Goal: Task Accomplishment & Management: Manage account settings

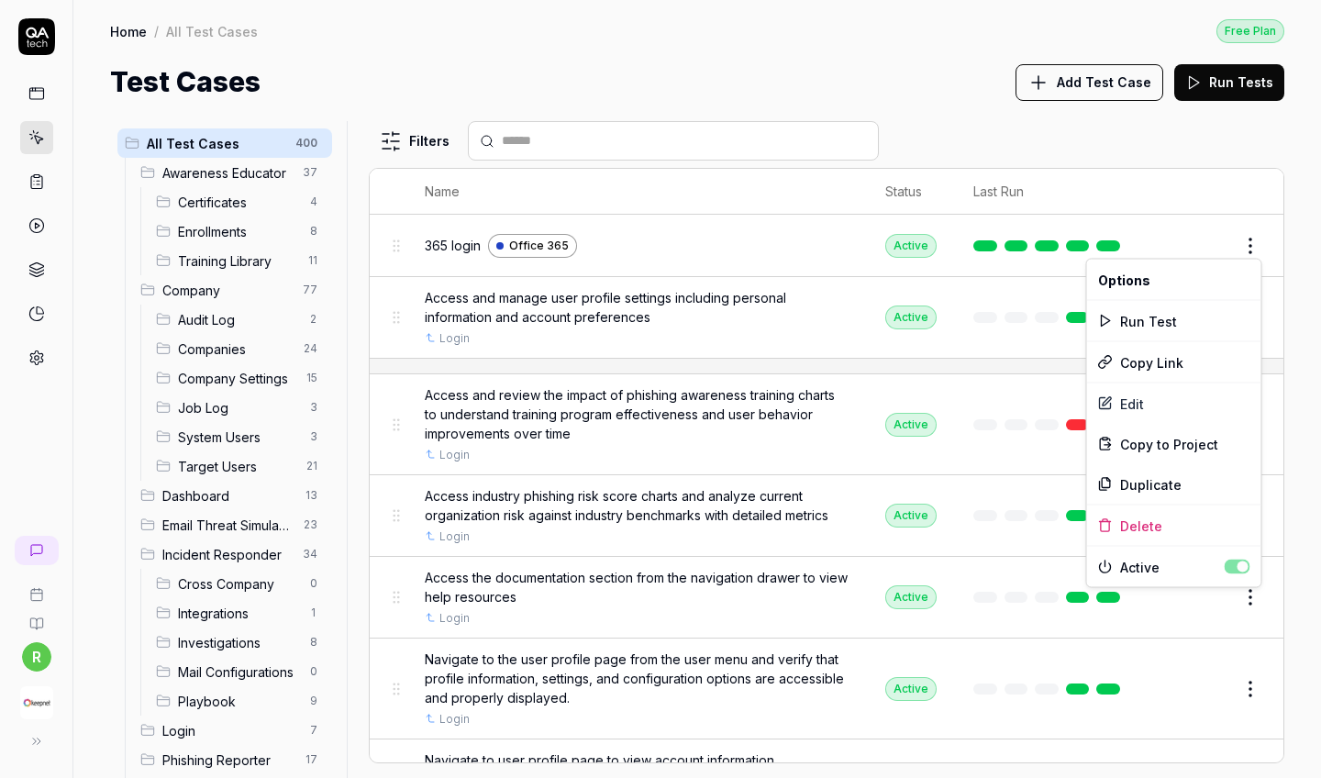
click at [1246, 233] on html "r Home / All Test Cases Free Plan Home / All Test Cases Free Plan Test Cases Ad…" at bounding box center [660, 389] width 1321 height 778
click at [1246, 245] on html "r Home / All Test Cases Free Plan Home / All Test Cases Free Plan Test Cases Ad…" at bounding box center [660, 389] width 1321 height 778
click at [1226, 128] on html "r Home / All Test Cases Free Plan Home / All Test Cases Free Plan Test Cases Ad…" at bounding box center [660, 389] width 1321 height 778
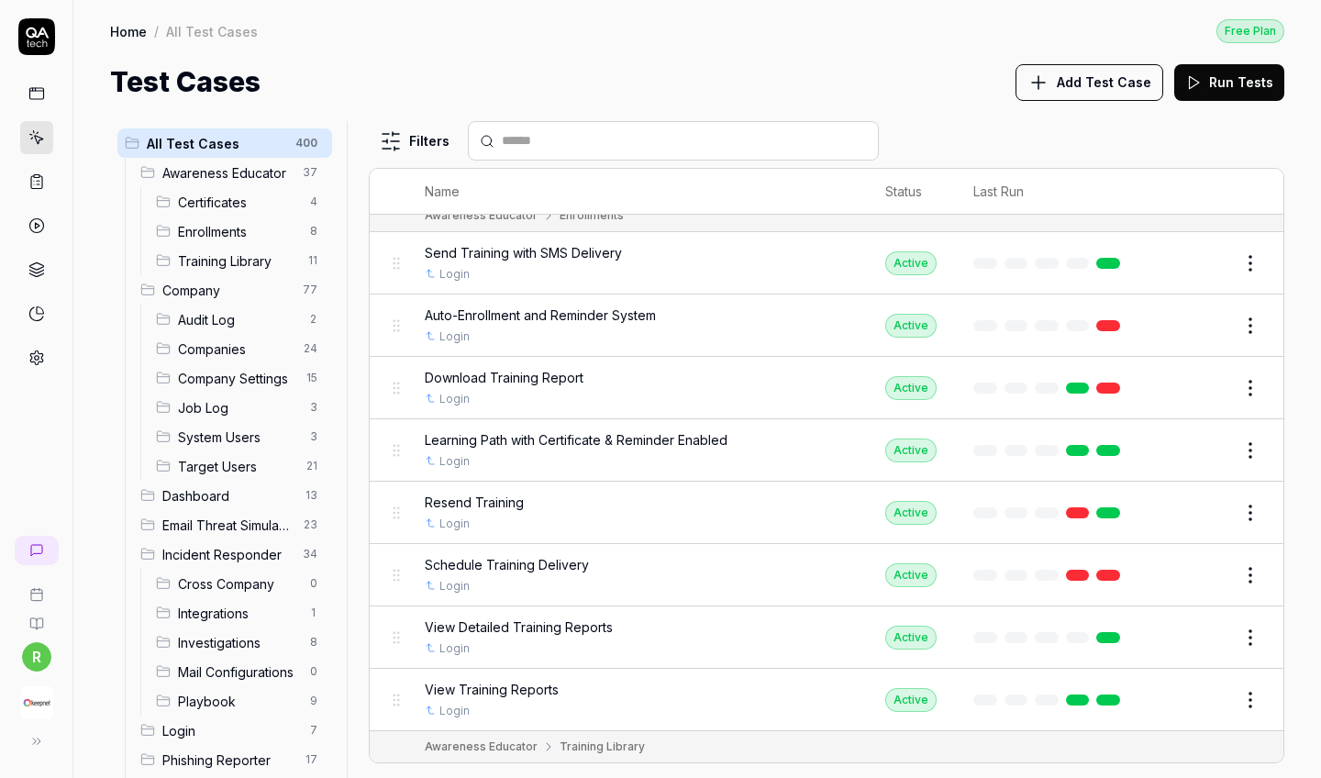
scroll to position [2568, 0]
click at [1209, 560] on button "Edit" at bounding box center [1207, 574] width 44 height 29
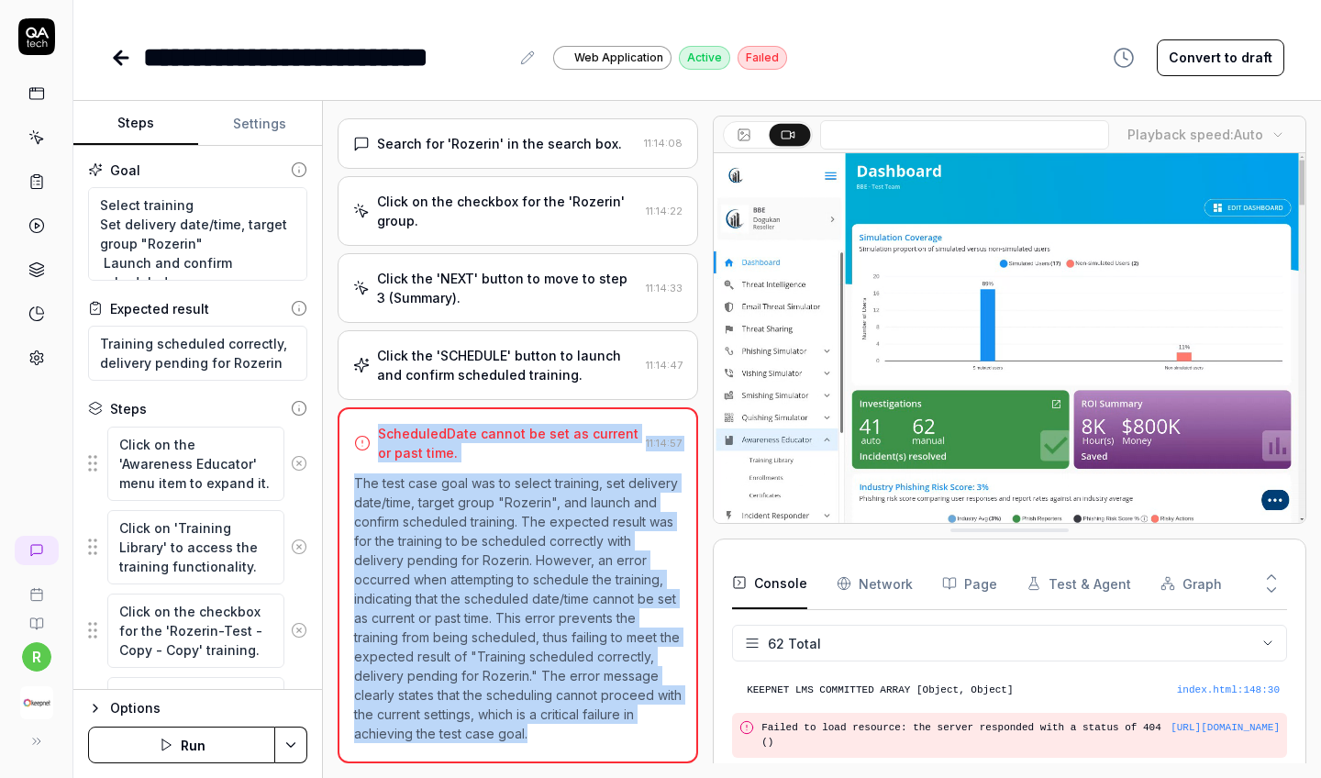
drag, startPoint x: 537, startPoint y: 735, endPoint x: 365, endPoint y: 456, distance: 327.5
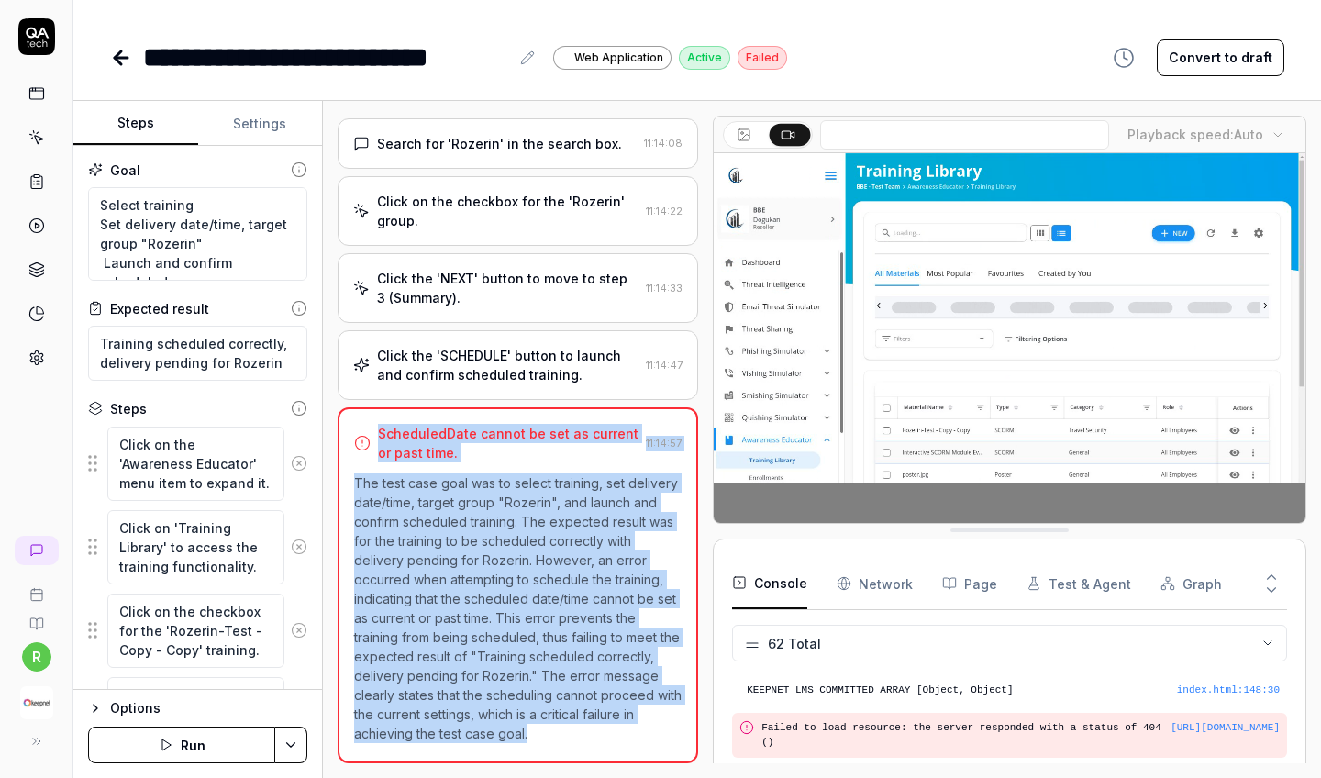
click at [365, 456] on div "ScheduledDate cannot be set as current or past time. 11:14:57 The test case goa…" at bounding box center [518, 585] width 361 height 356
copy div "ScheduledDate cannot be set as current or past time. 11:14:57 The test case goa…"
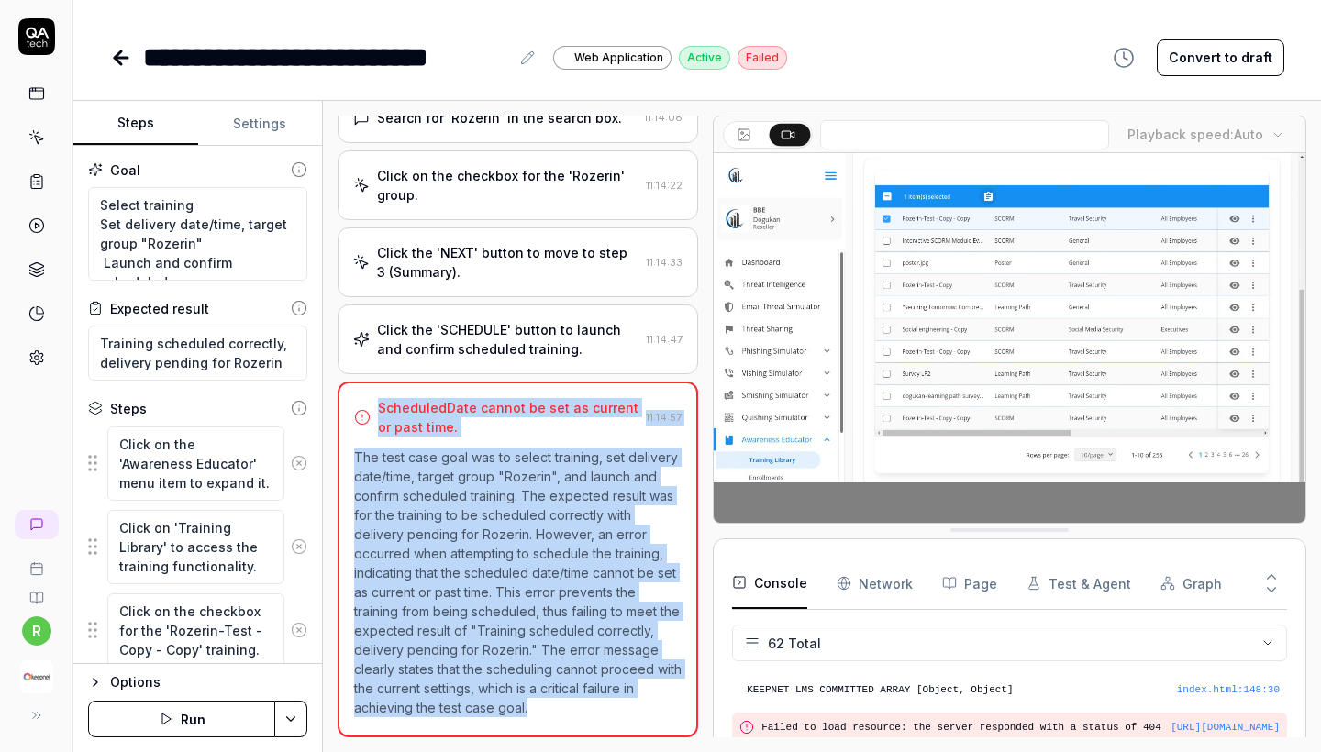
click at [530, 600] on p "The test case goal was to select training, set delivery date/time, target group…" at bounding box center [518, 583] width 328 height 270
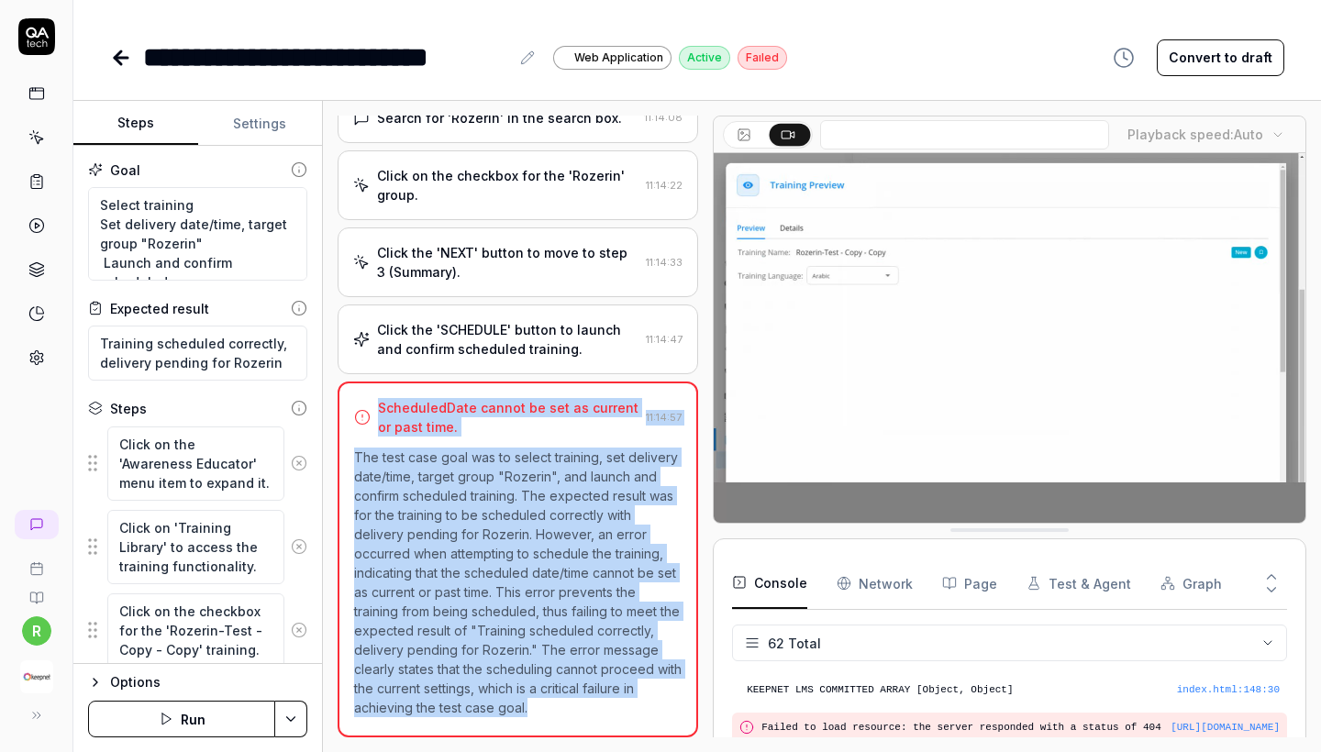
drag, startPoint x: 548, startPoint y: 697, endPoint x: 375, endPoint y: 388, distance: 354.1
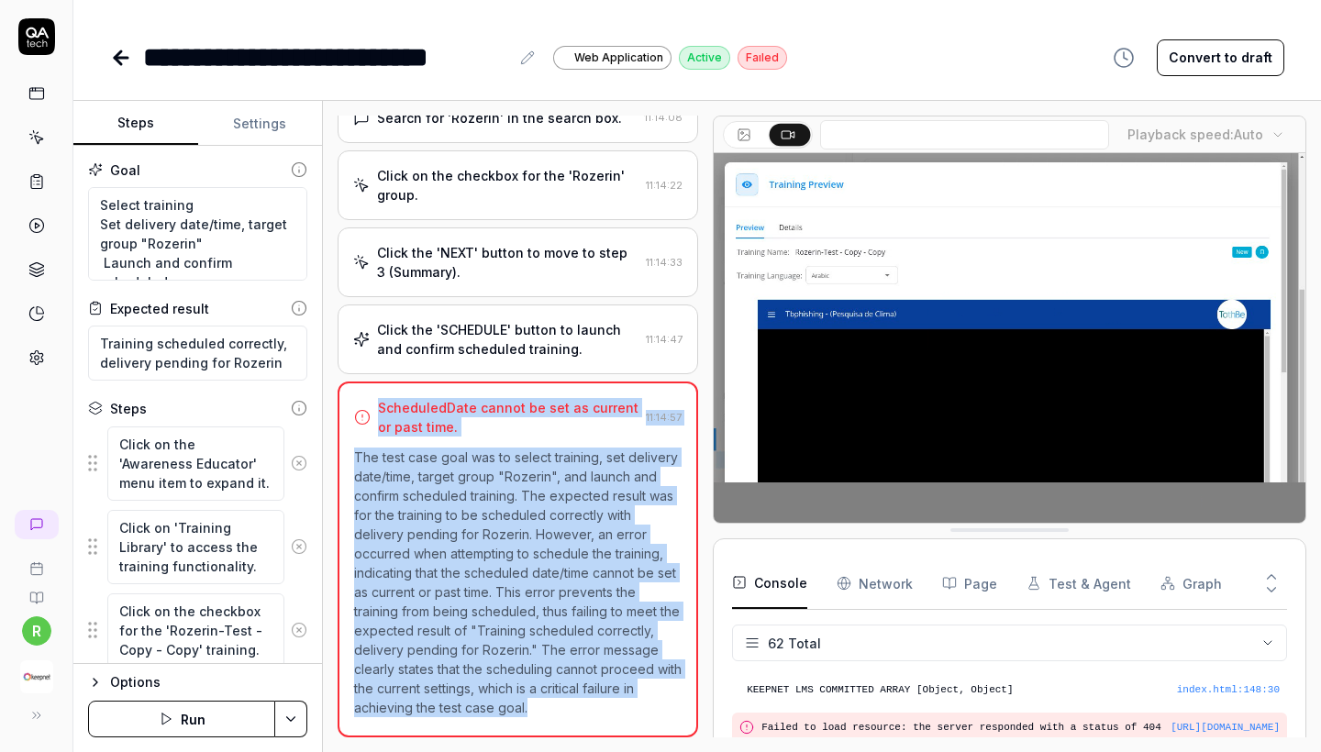
click at [375, 388] on div "ScheduledDate cannot be set as current or past time. 11:14:57 The test case goa…" at bounding box center [518, 560] width 361 height 356
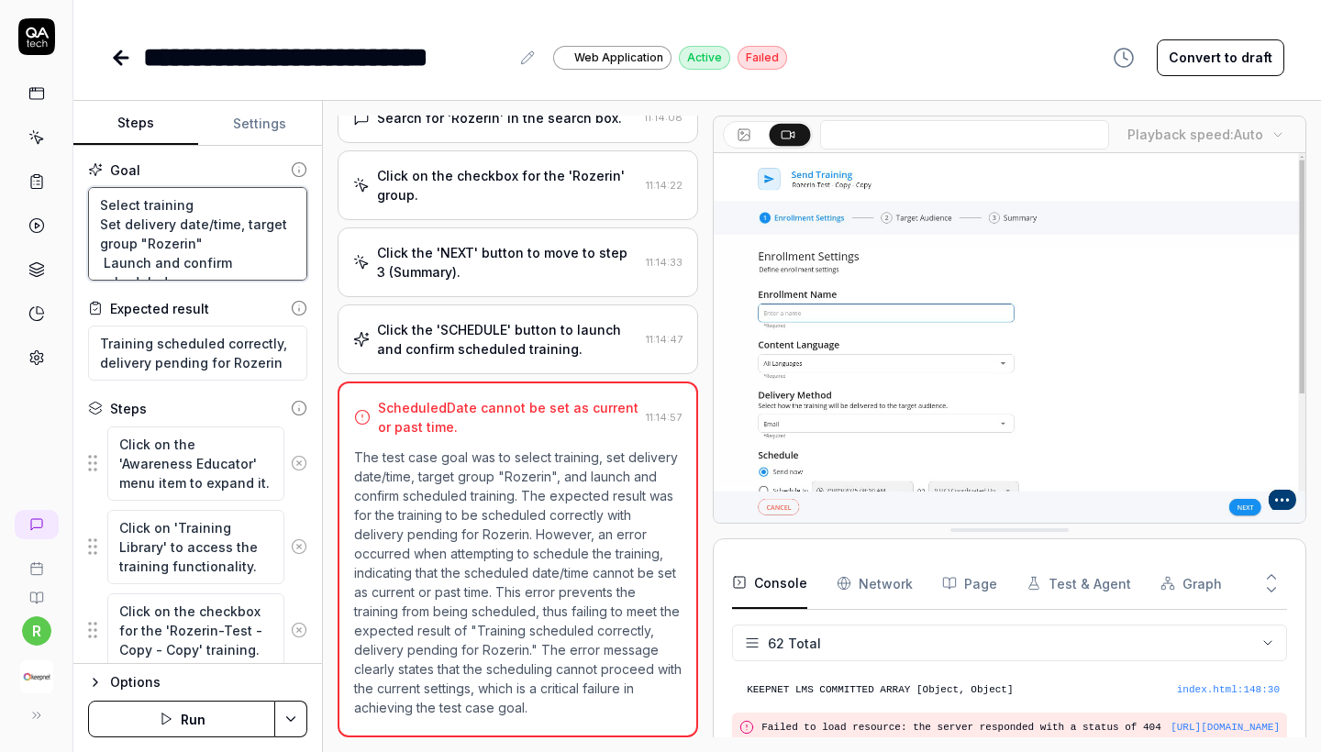
drag, startPoint x: 137, startPoint y: 220, endPoint x: 238, endPoint y: 444, distance: 245.6
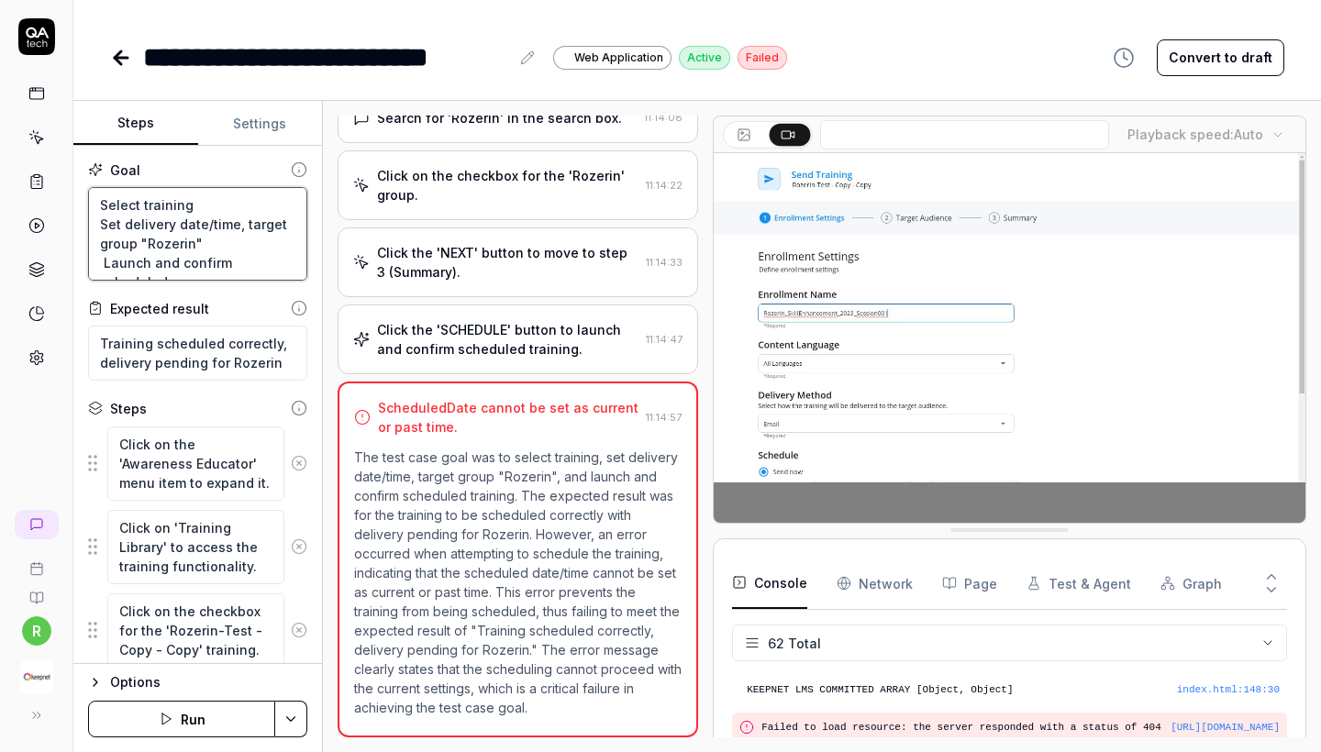
click at [238, 444] on div "Goal Select training Set delivery date/time, target group "Rozerin" Launch and …" at bounding box center [197, 405] width 249 height 518
drag, startPoint x: 272, startPoint y: 381, endPoint x: 266, endPoint y: 371, distance: 11.5
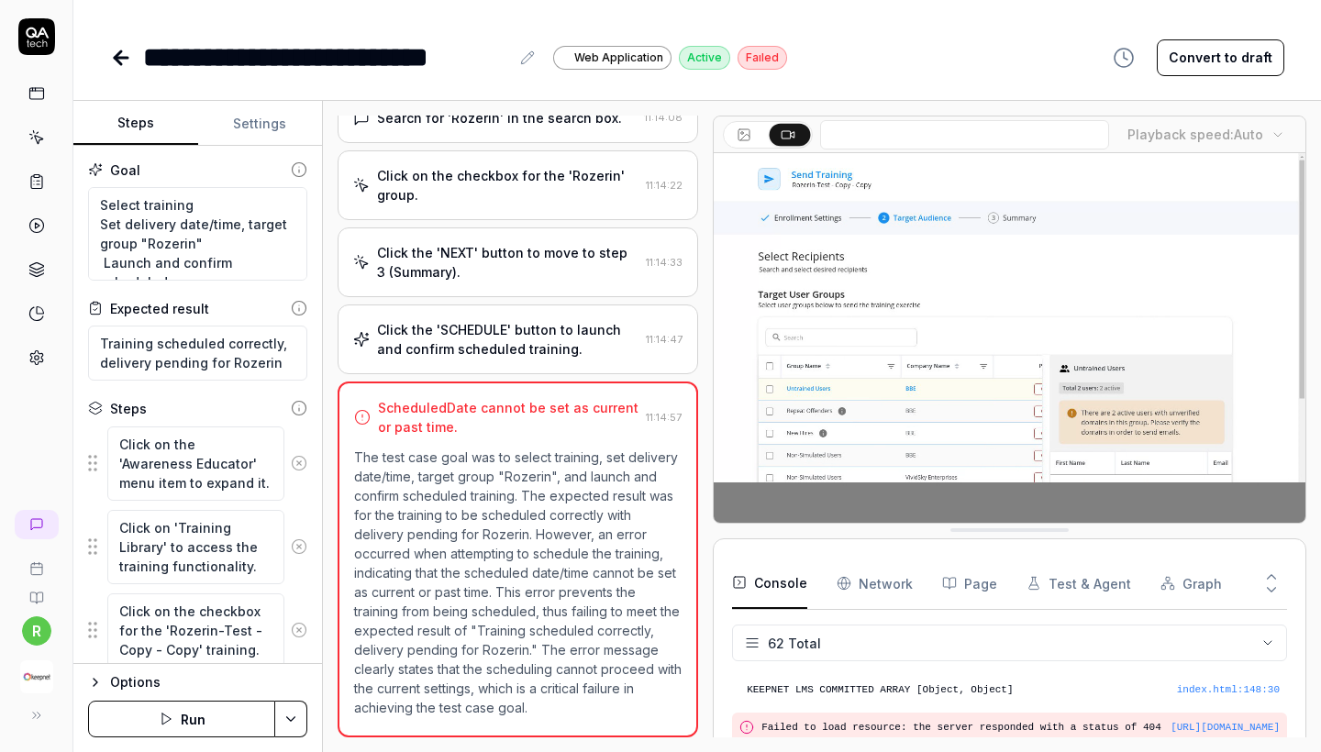
click at [267, 374] on div "Goal Select training Set delivery date/time, target group "Rozerin" Launch and …" at bounding box center [197, 405] width 249 height 518
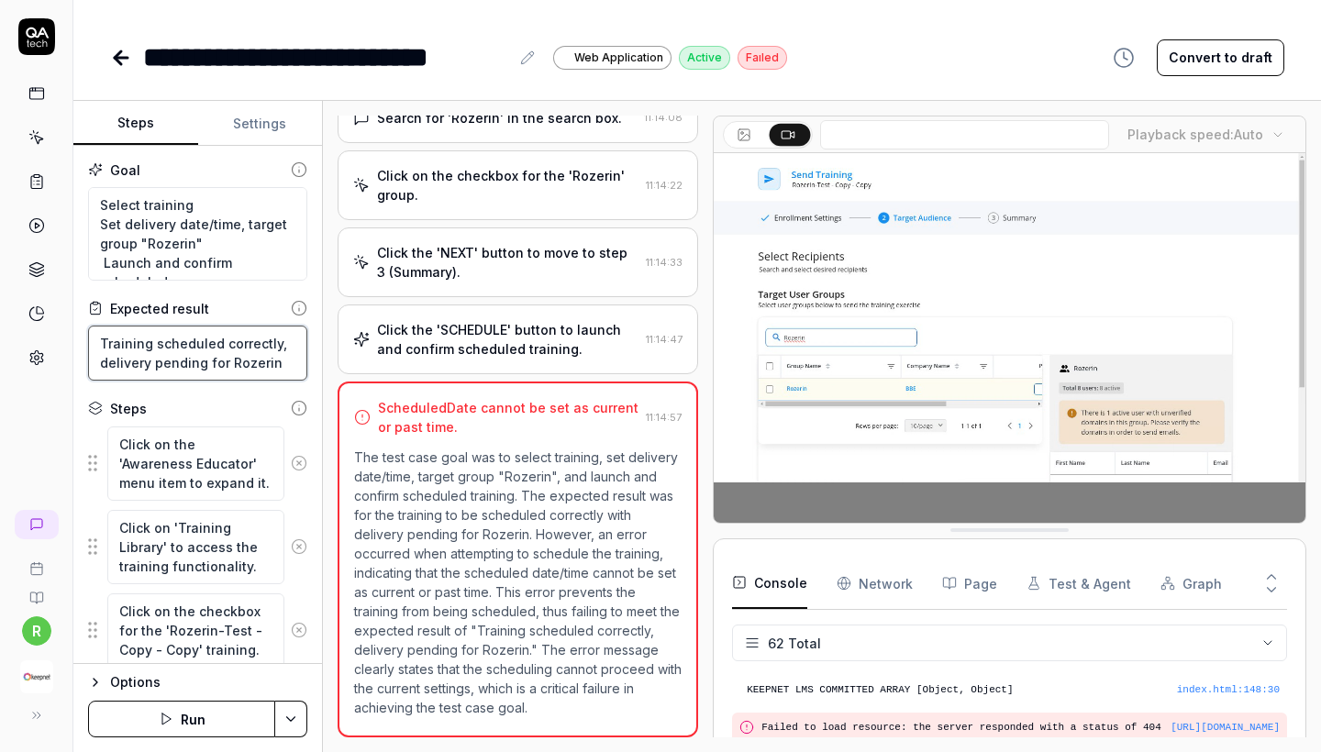
drag, startPoint x: 266, startPoint y: 371, endPoint x: 73, endPoint y: 329, distance: 197.1
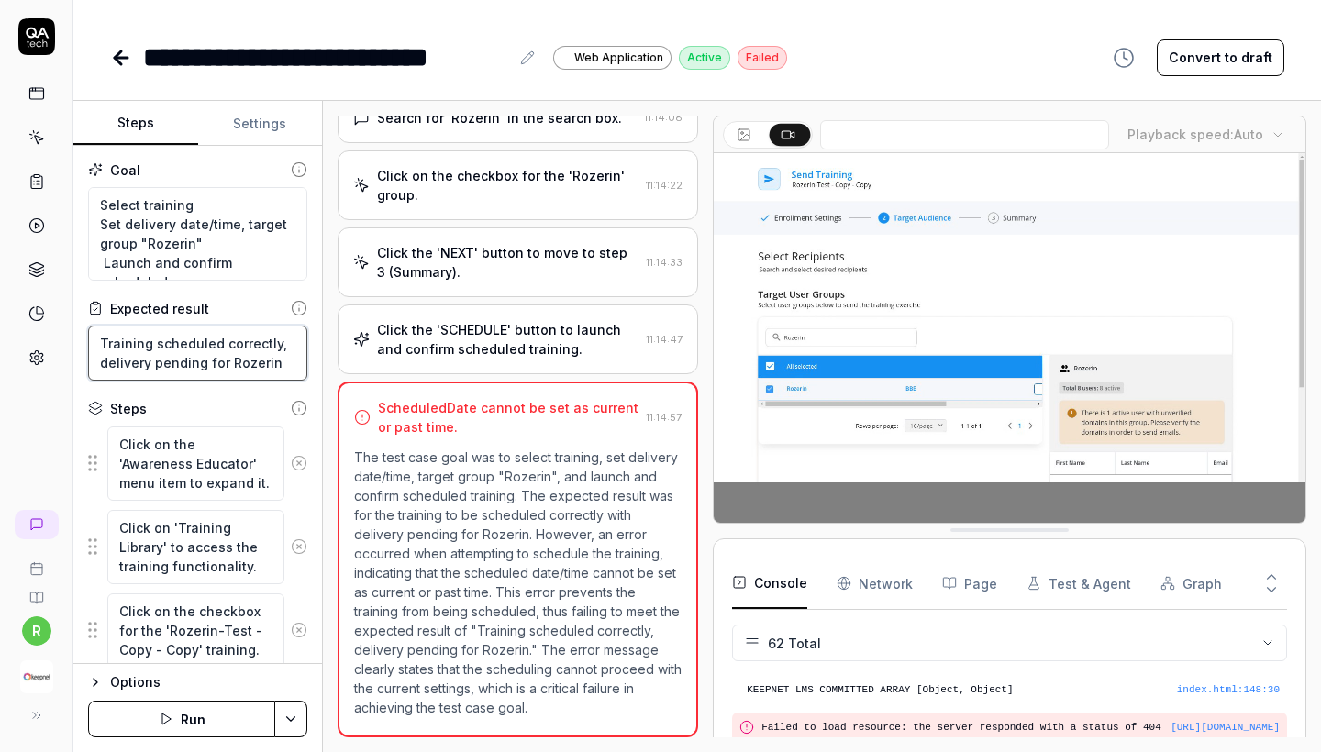
click at [73, 329] on div "Goal Select training Set delivery date/time, target group "Rozerin" Launch and …" at bounding box center [197, 405] width 249 height 518
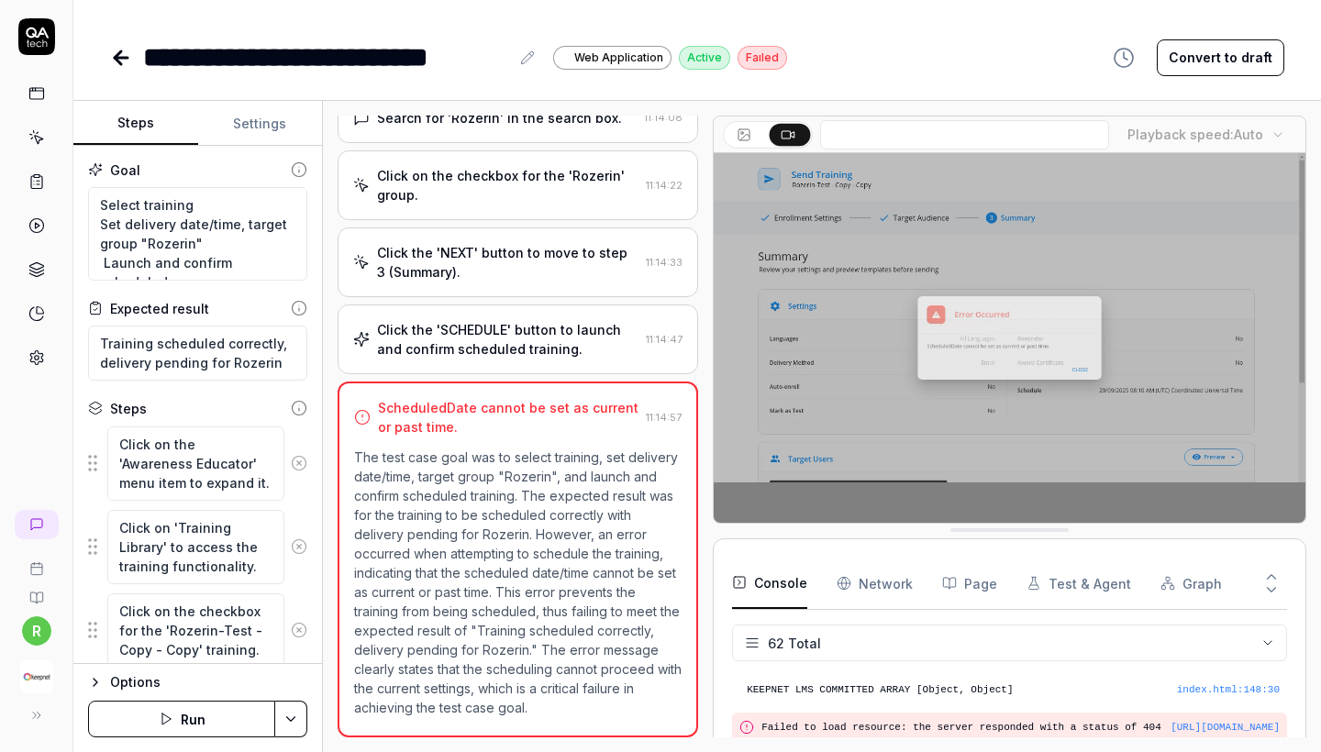
click at [164, 386] on div "Goal Select training Set delivery date/time, target group "Rozerin" Launch and …" at bounding box center [197, 405] width 249 height 518
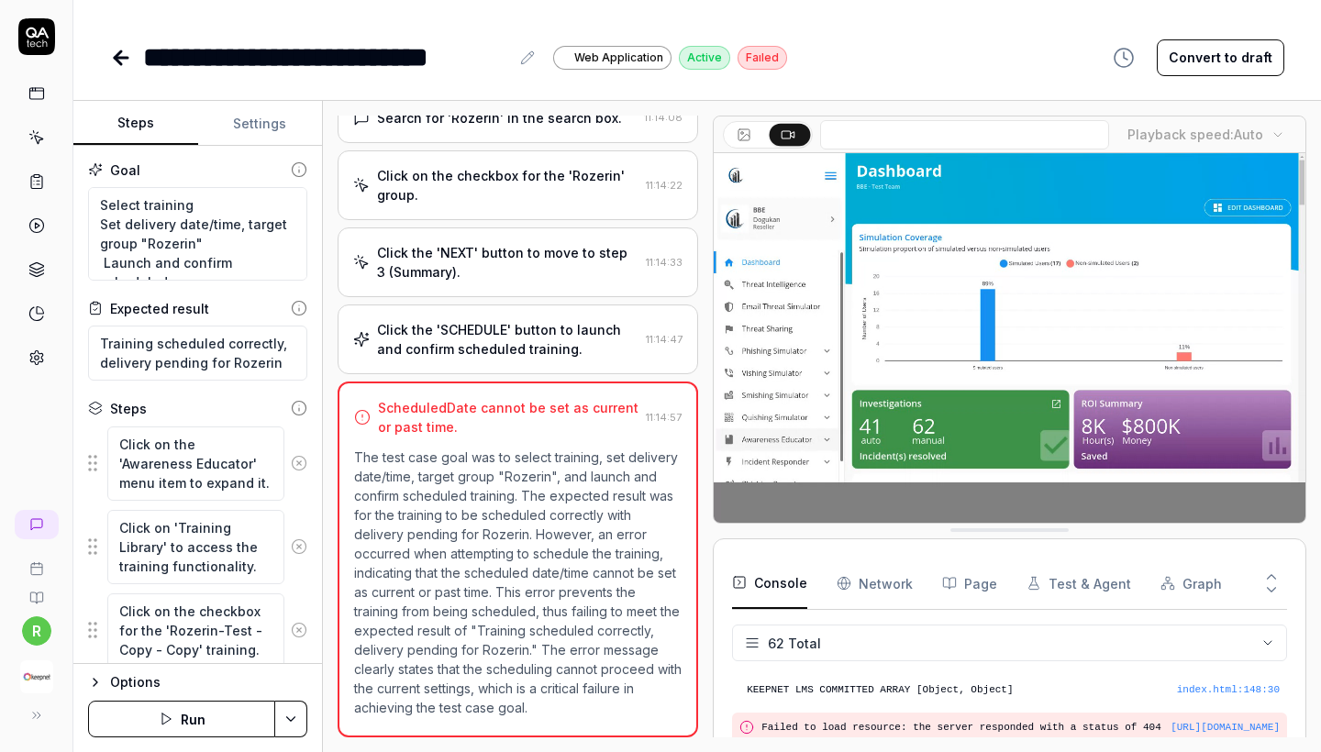
click at [305, 472] on button at bounding box center [298, 463] width 29 height 37
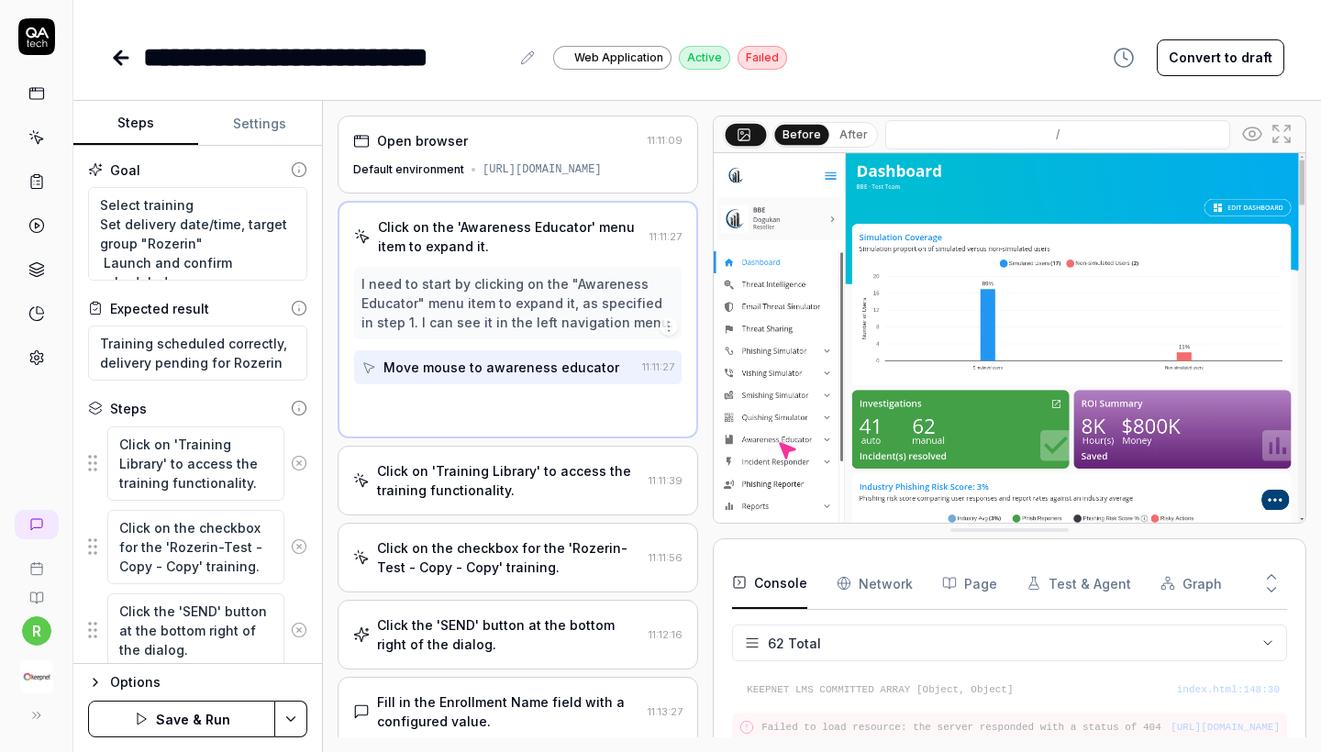
click at [305, 472] on button at bounding box center [298, 463] width 29 height 37
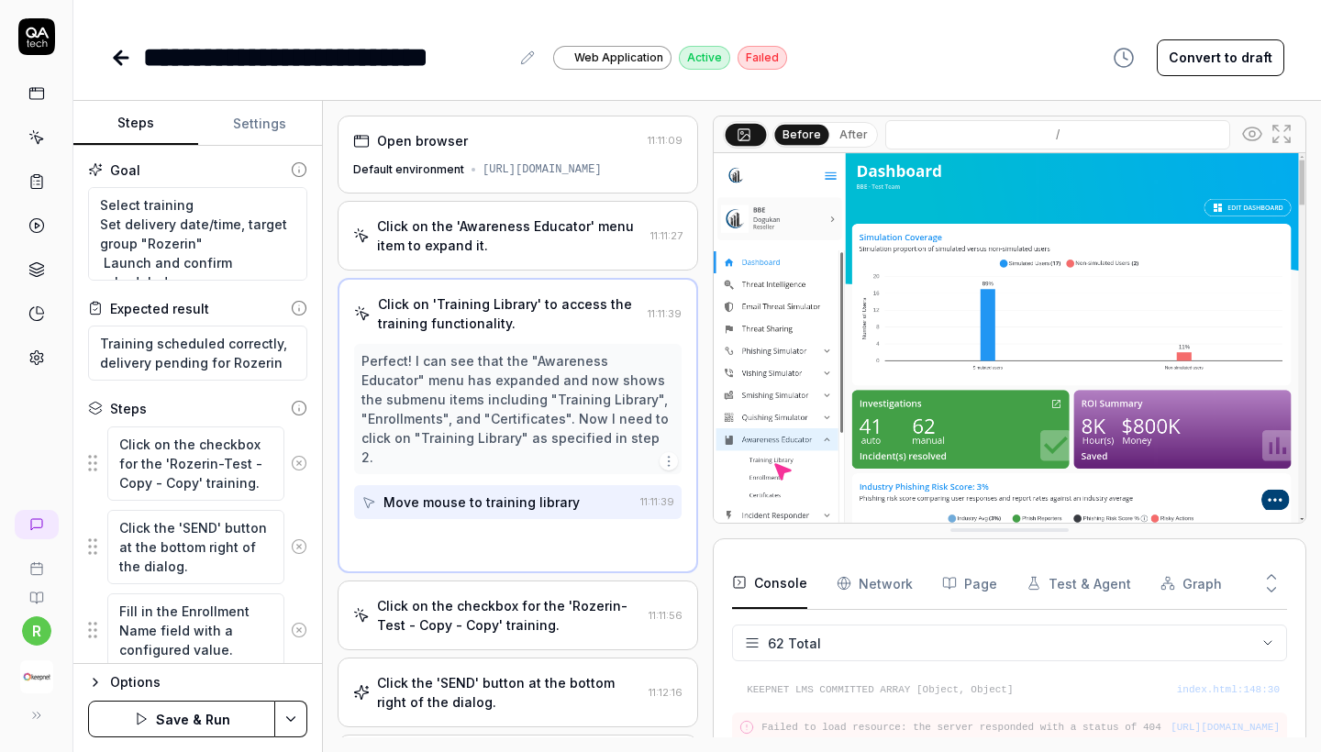
click at [305, 472] on button at bounding box center [298, 463] width 29 height 37
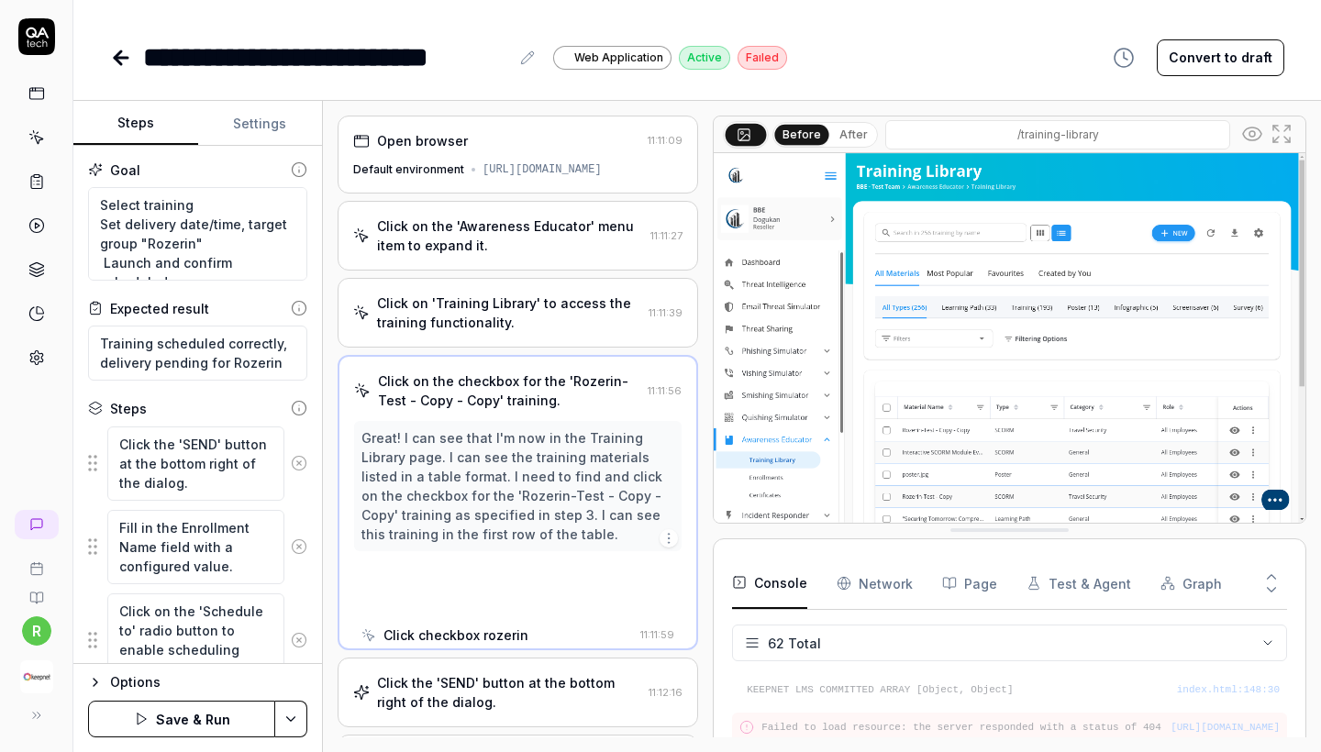
click at [305, 472] on button at bounding box center [298, 463] width 29 height 37
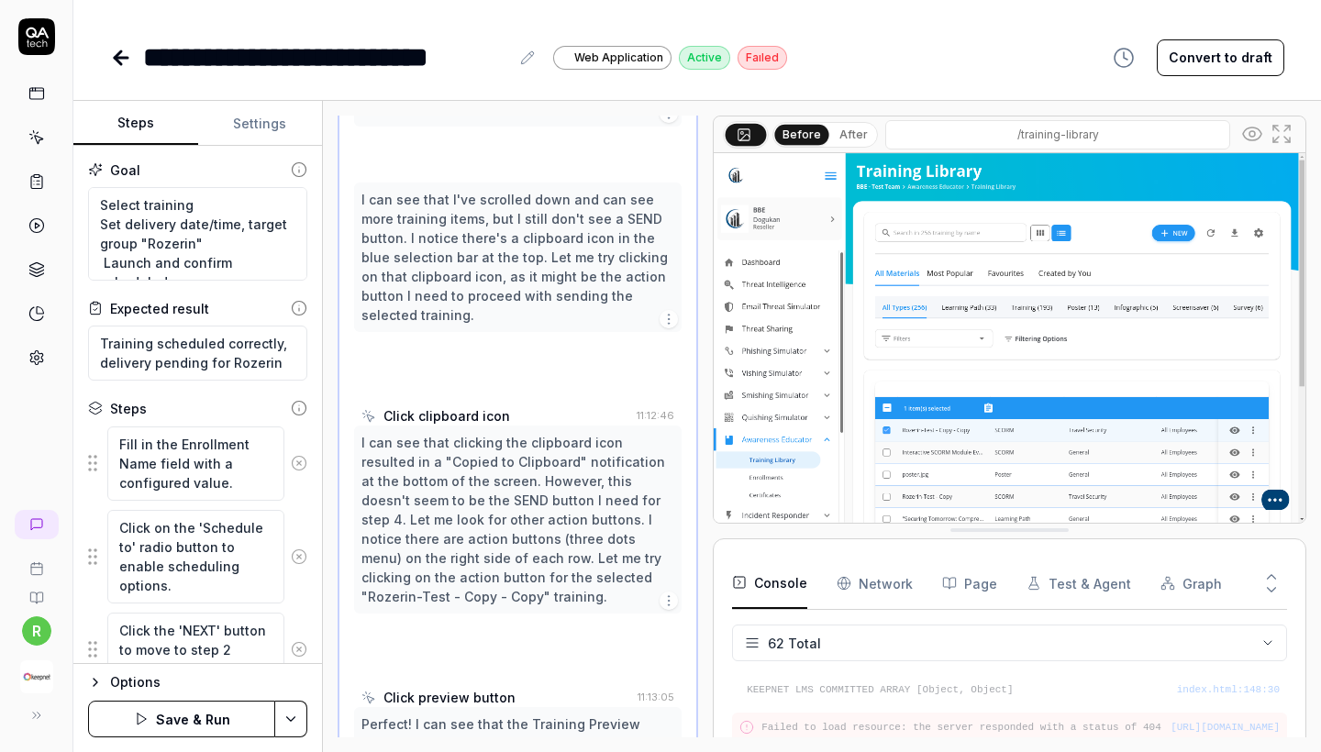
click at [305, 472] on button at bounding box center [298, 463] width 29 height 37
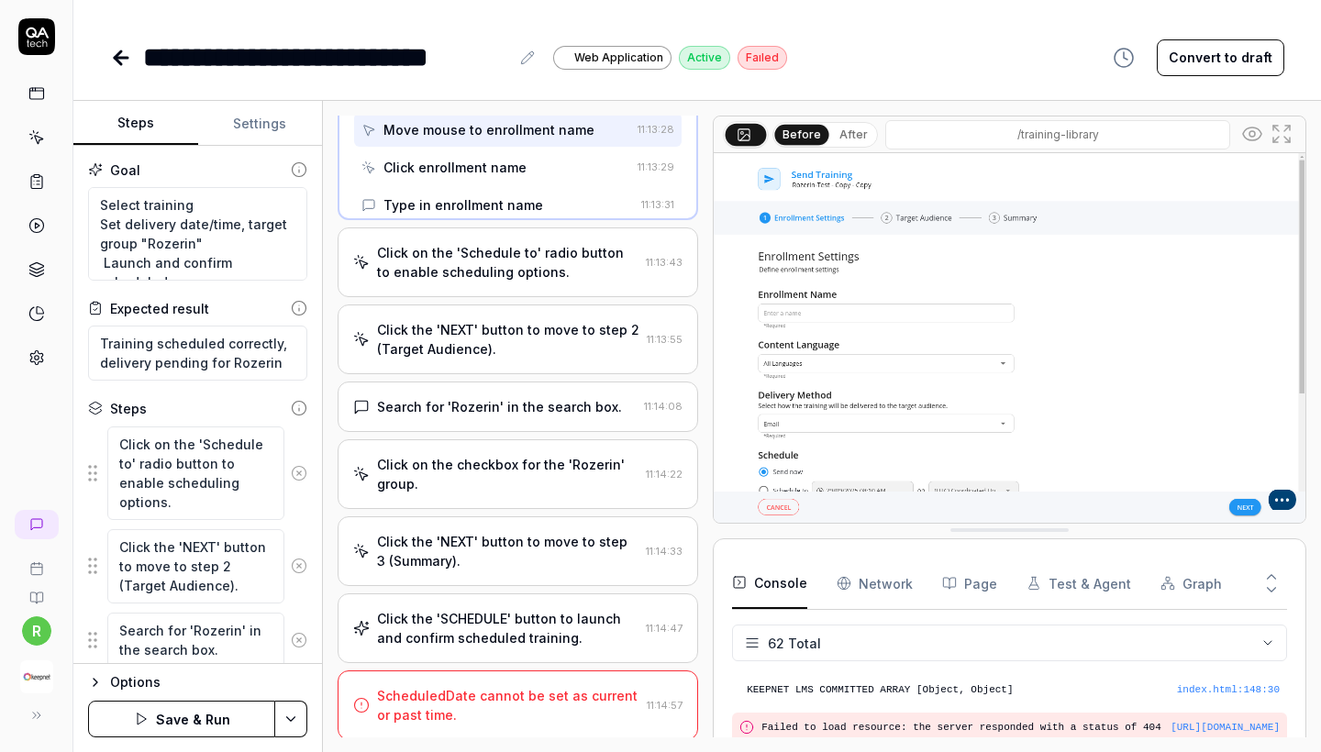
click at [305, 472] on icon at bounding box center [299, 473] width 17 height 17
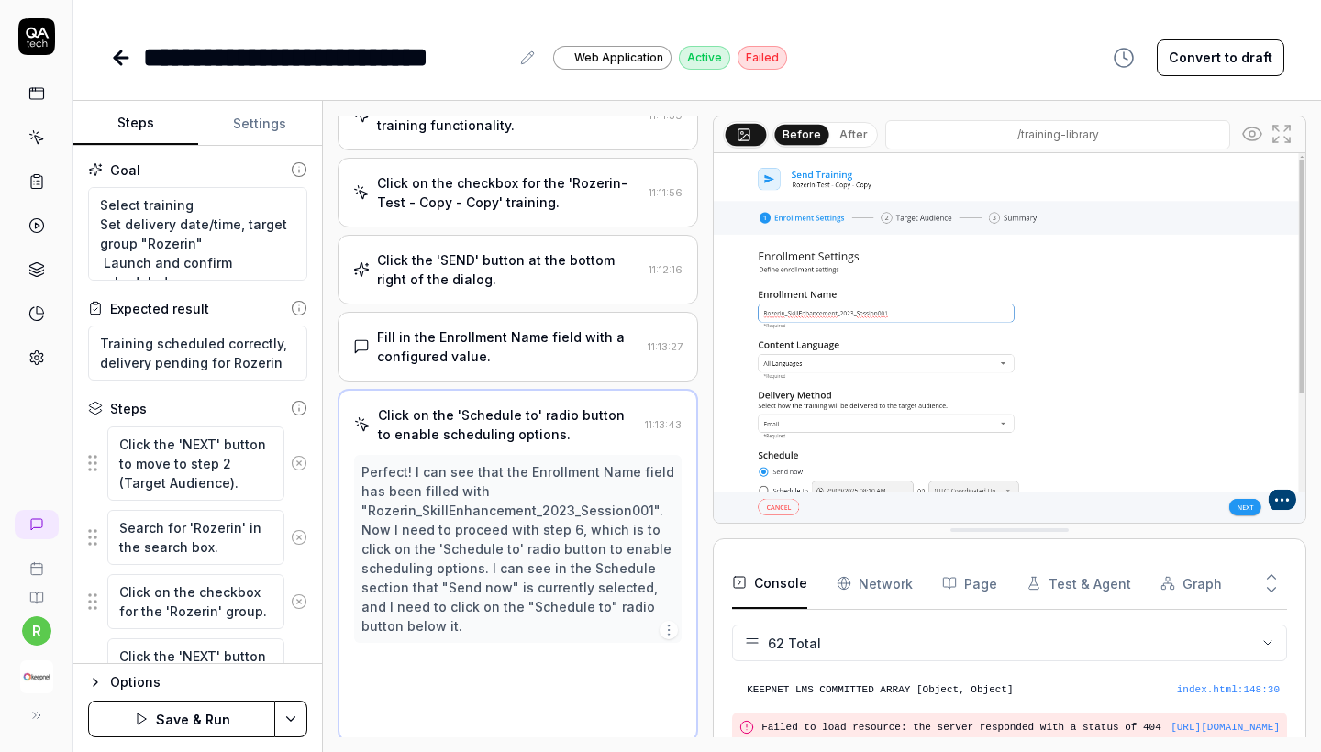
click at [305, 472] on button at bounding box center [298, 463] width 29 height 37
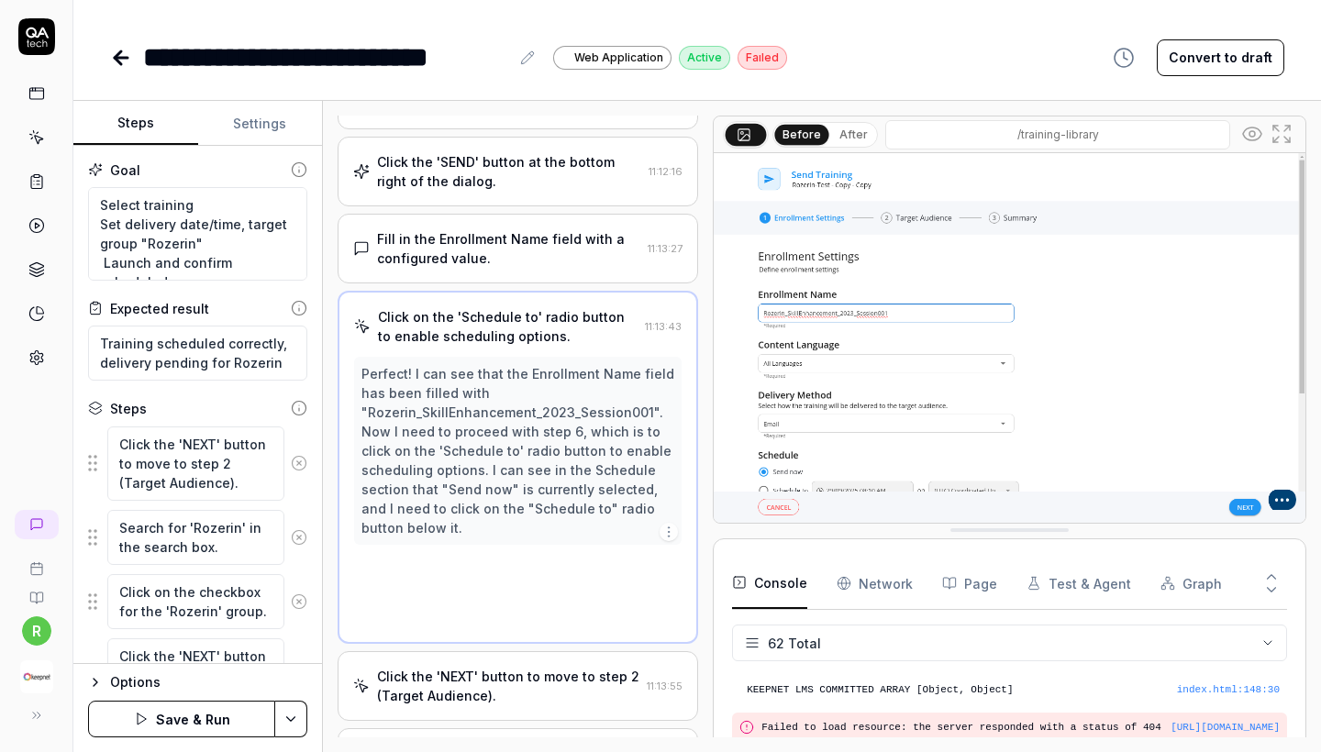
click at [305, 509] on div "Search for 'Rozerin' in the search box." at bounding box center [197, 537] width 219 height 57
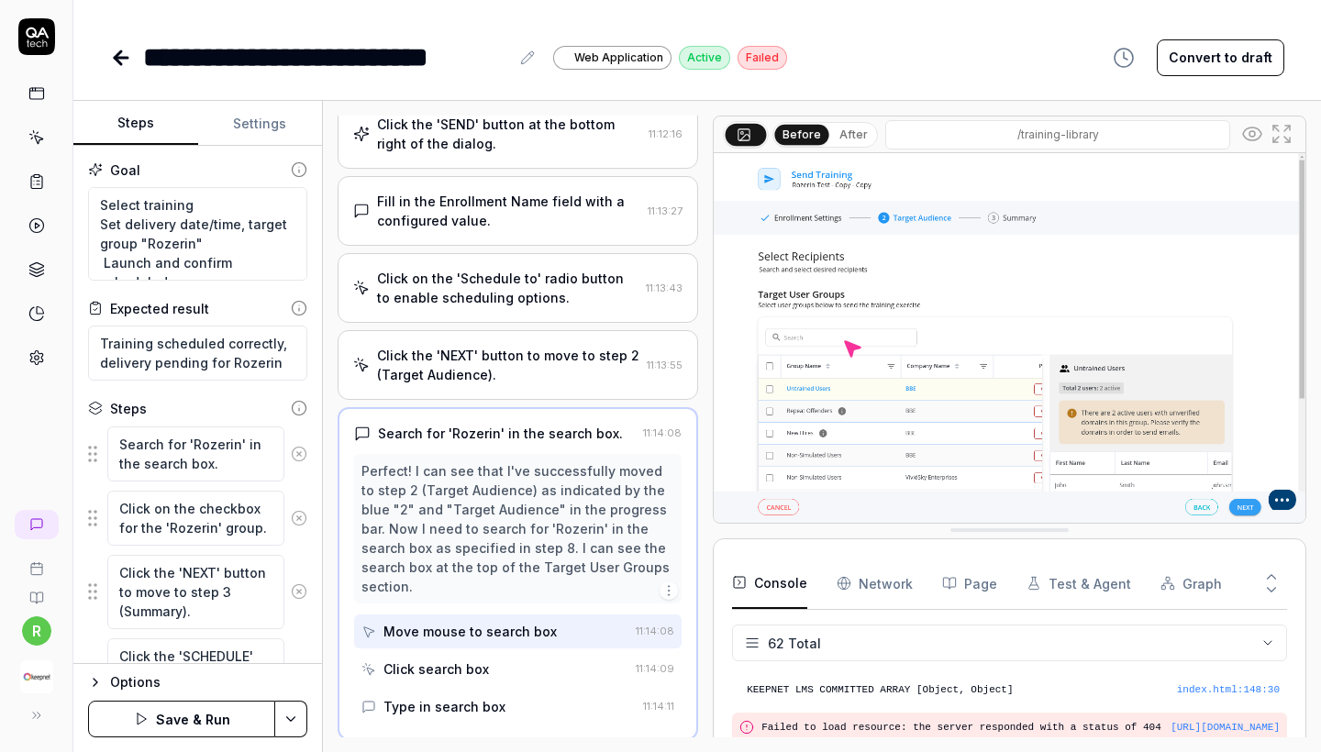
click at [298, 455] on icon at bounding box center [299, 454] width 17 height 17
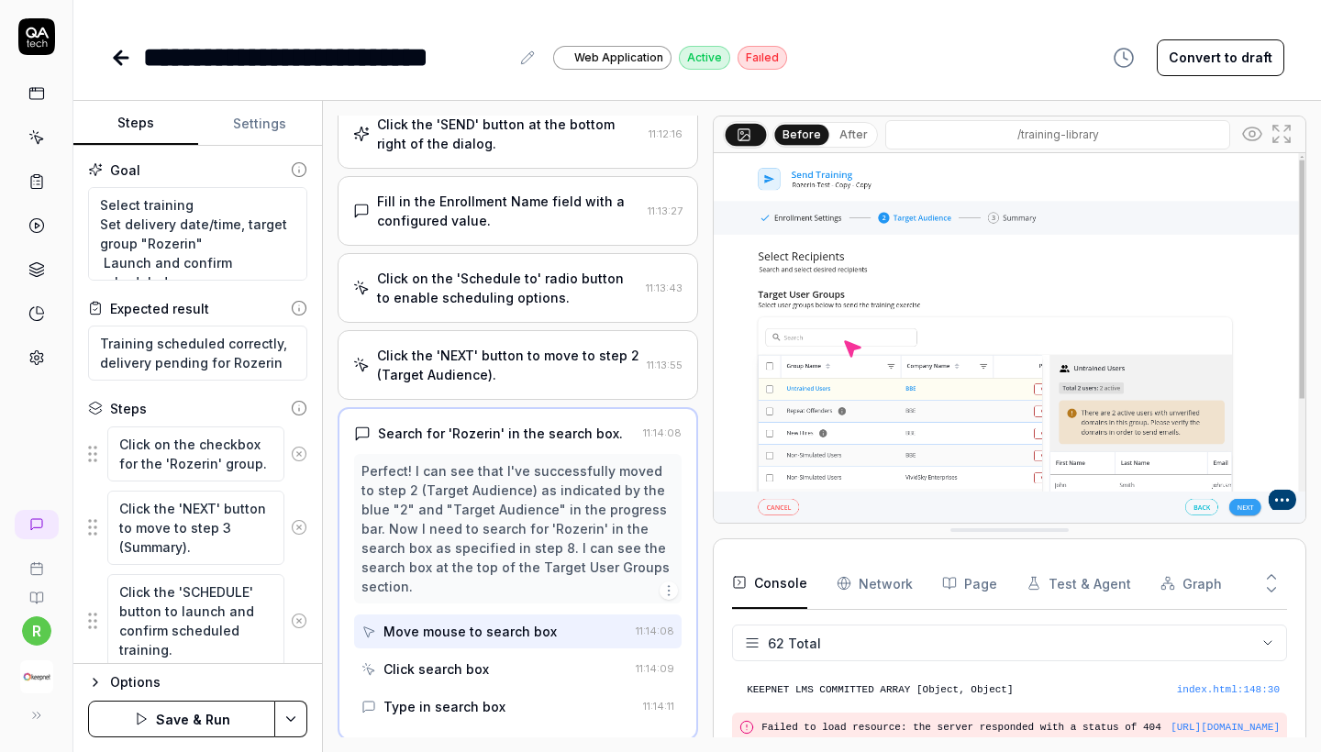
click at [298, 455] on icon at bounding box center [299, 454] width 17 height 17
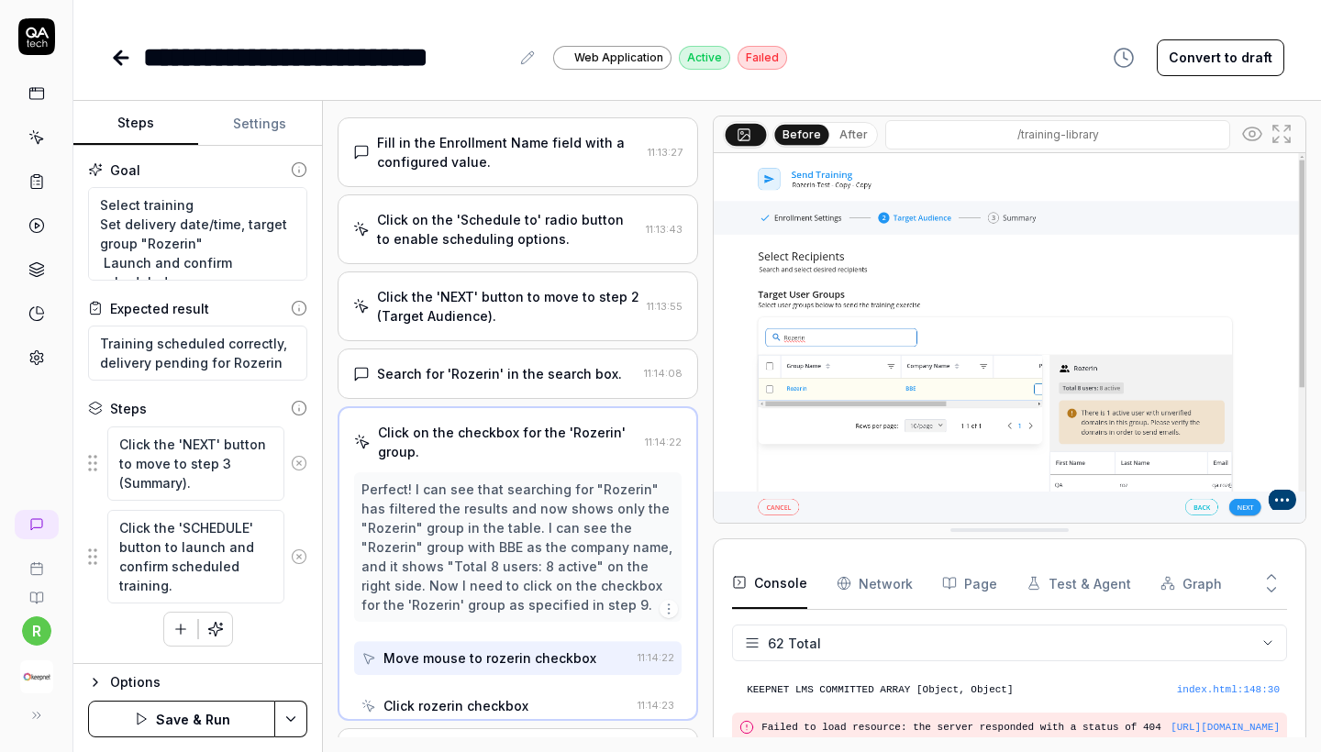
click at [298, 455] on icon at bounding box center [299, 463] width 17 height 17
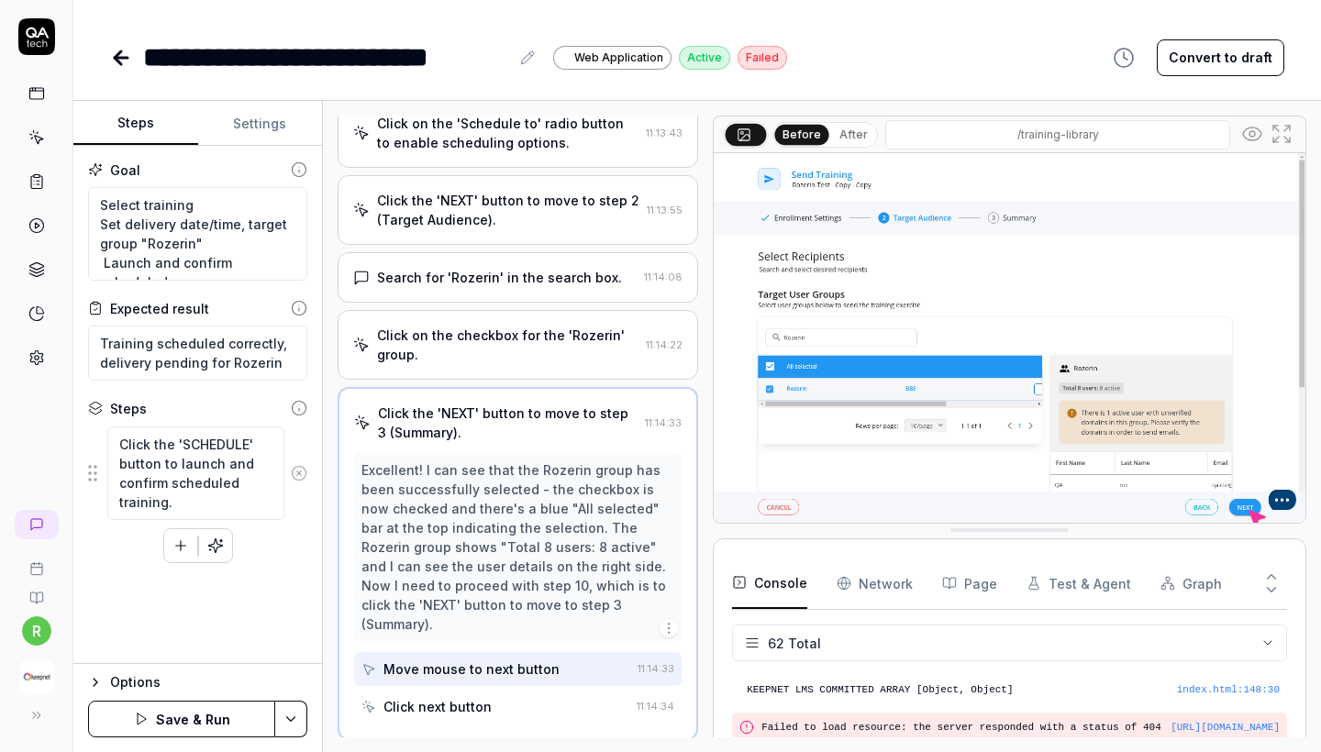
click at [298, 480] on circle at bounding box center [299, 473] width 14 height 14
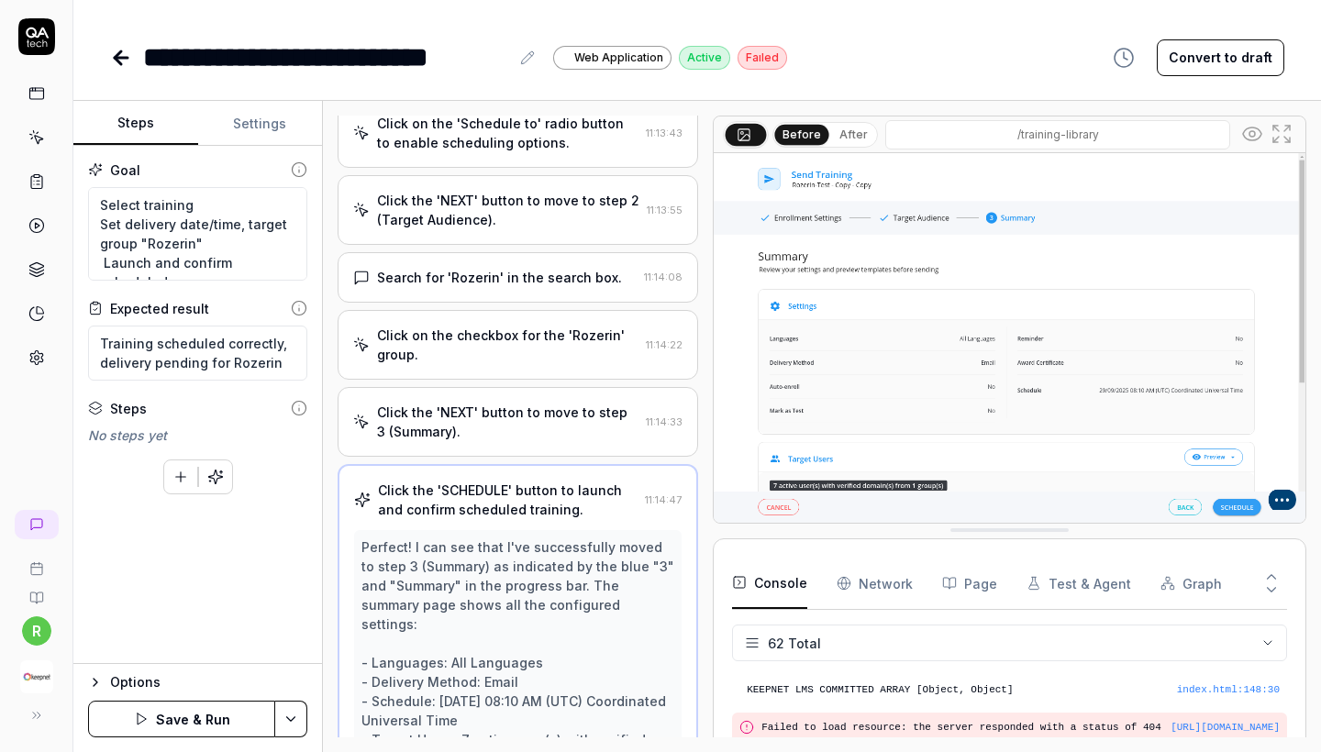
scroll to position [1079, 0]
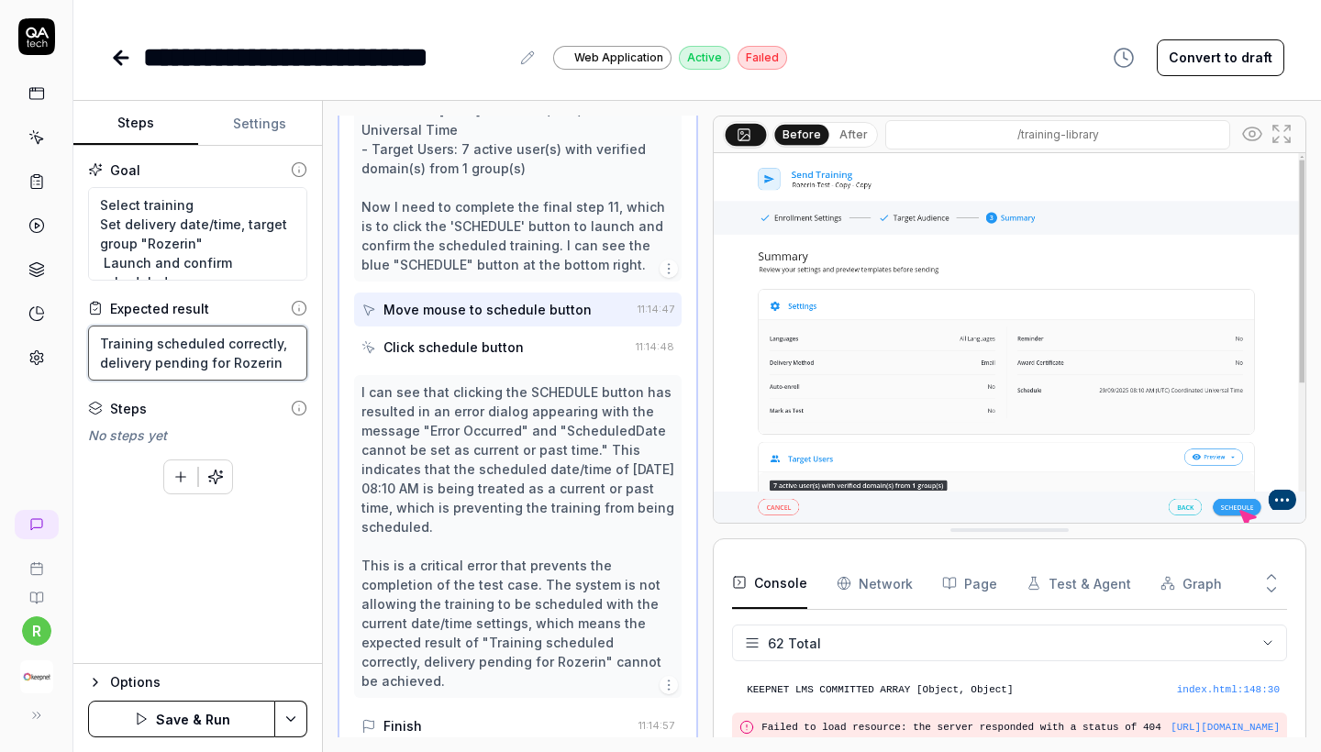
drag, startPoint x: 287, startPoint y: 353, endPoint x: 88, endPoint y: 321, distance: 201.7
click at [88, 321] on div "Expected result Training scheduled correctly, delivery pending for Rozerin" at bounding box center [197, 340] width 219 height 82
drag, startPoint x: 100, startPoint y: 202, endPoint x: 292, endPoint y: 398, distance: 274.5
click at [292, 398] on div "Goal Select training Set delivery date/time, target group "Rozerin" Launch and …" at bounding box center [197, 405] width 249 height 518
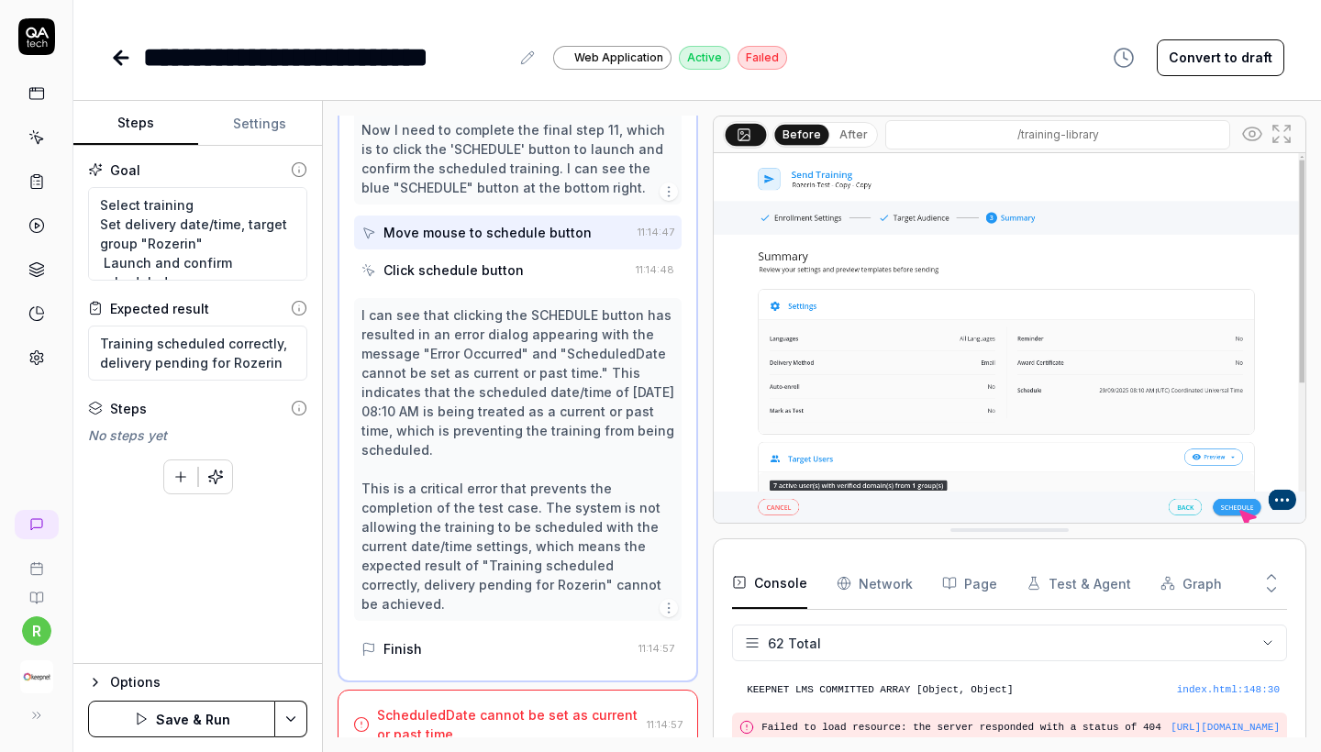
click at [469, 707] on div "ScheduledDate cannot be set as current or past time." at bounding box center [508, 725] width 262 height 39
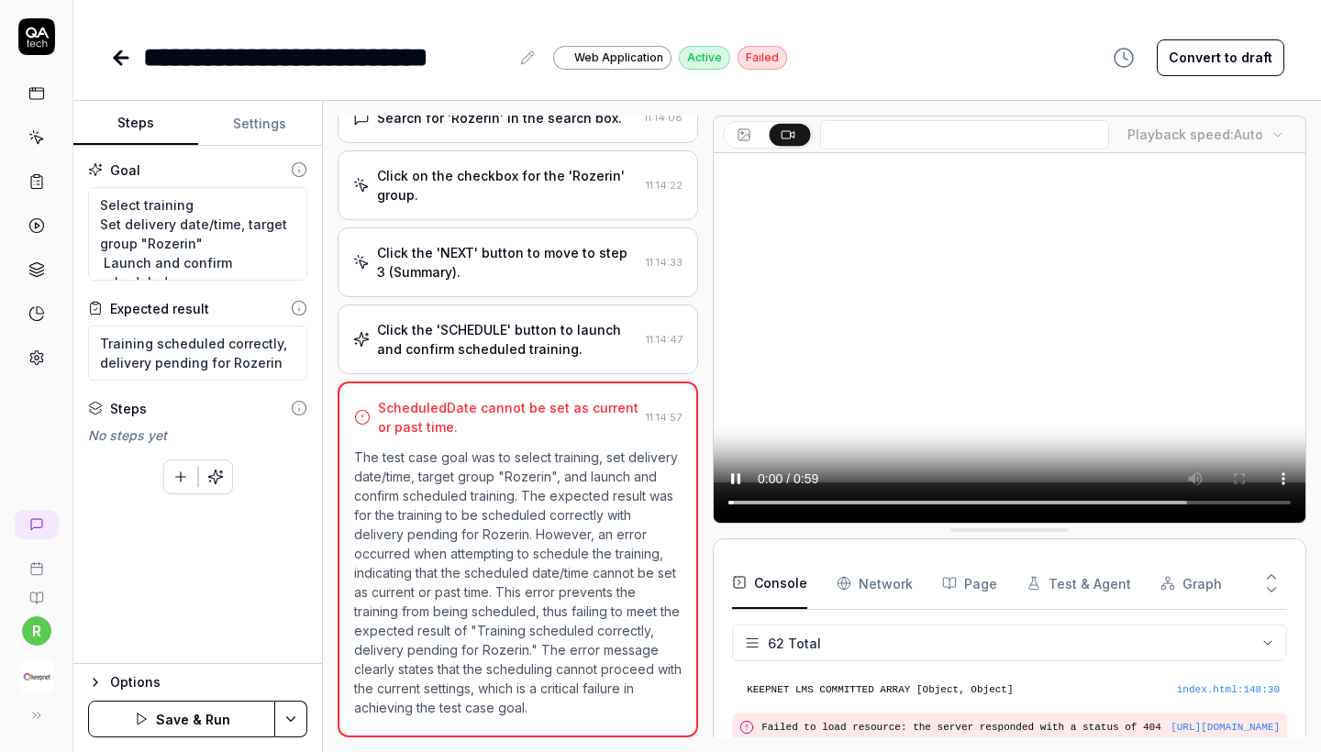
scroll to position [664, 0]
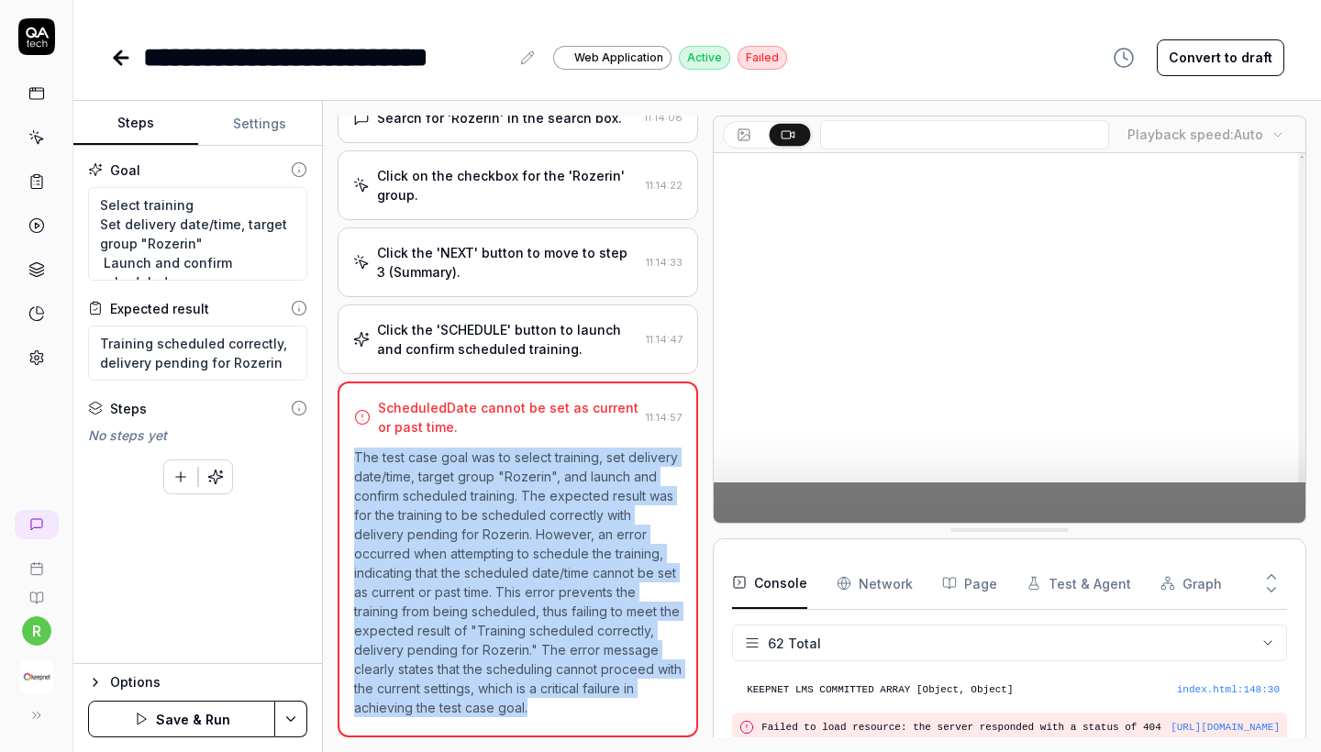
drag, startPoint x: 534, startPoint y: 705, endPoint x: 361, endPoint y: 438, distance: 318.4
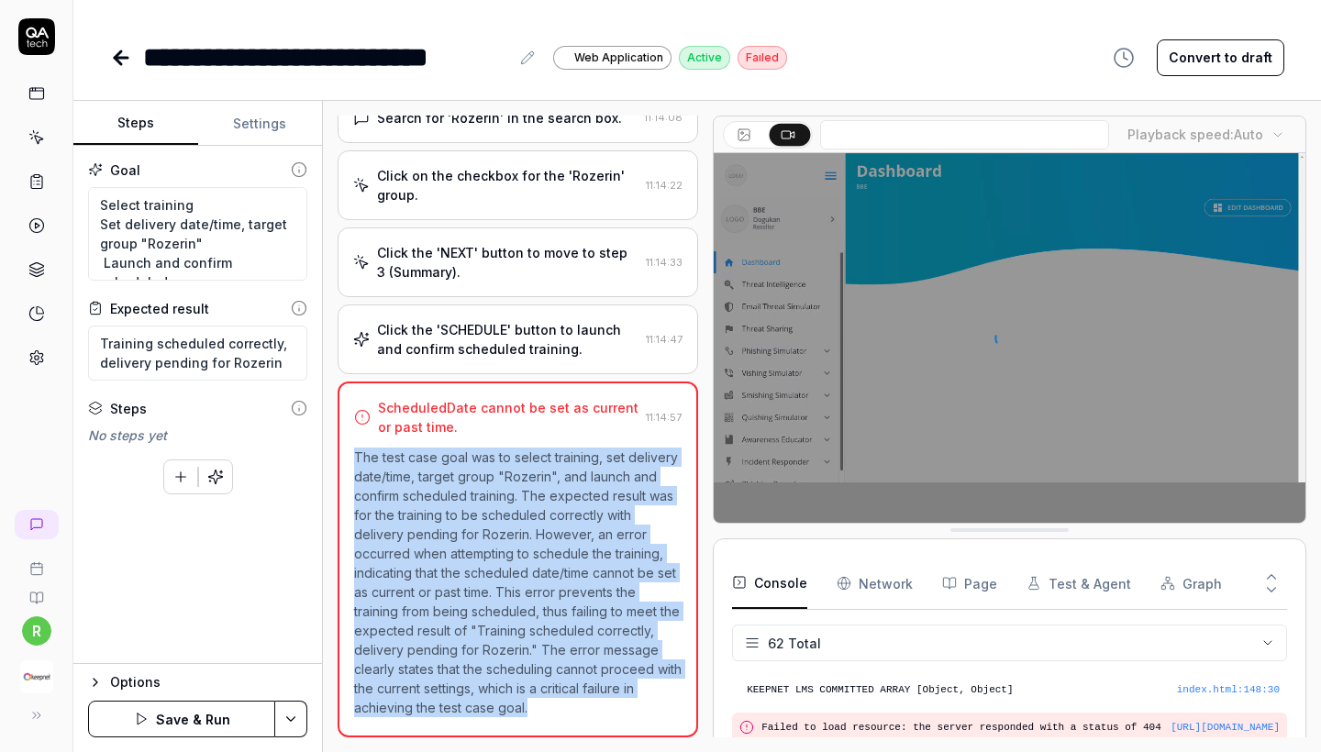
click at [361, 438] on div "ScheduledDate cannot be set as current or past time. 11:14:57 The test case goa…" at bounding box center [518, 560] width 361 height 356
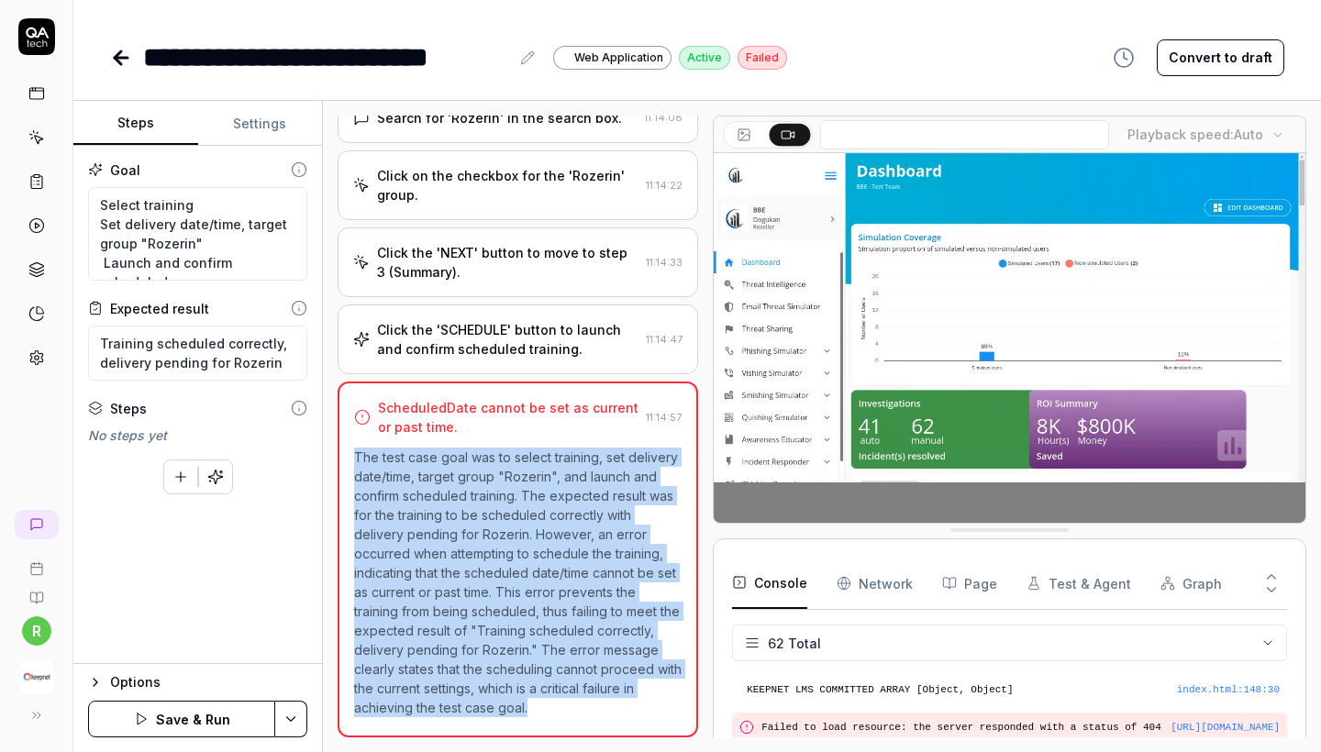
copy p "The test case goal was to select training, set delivery date/time, target group…"
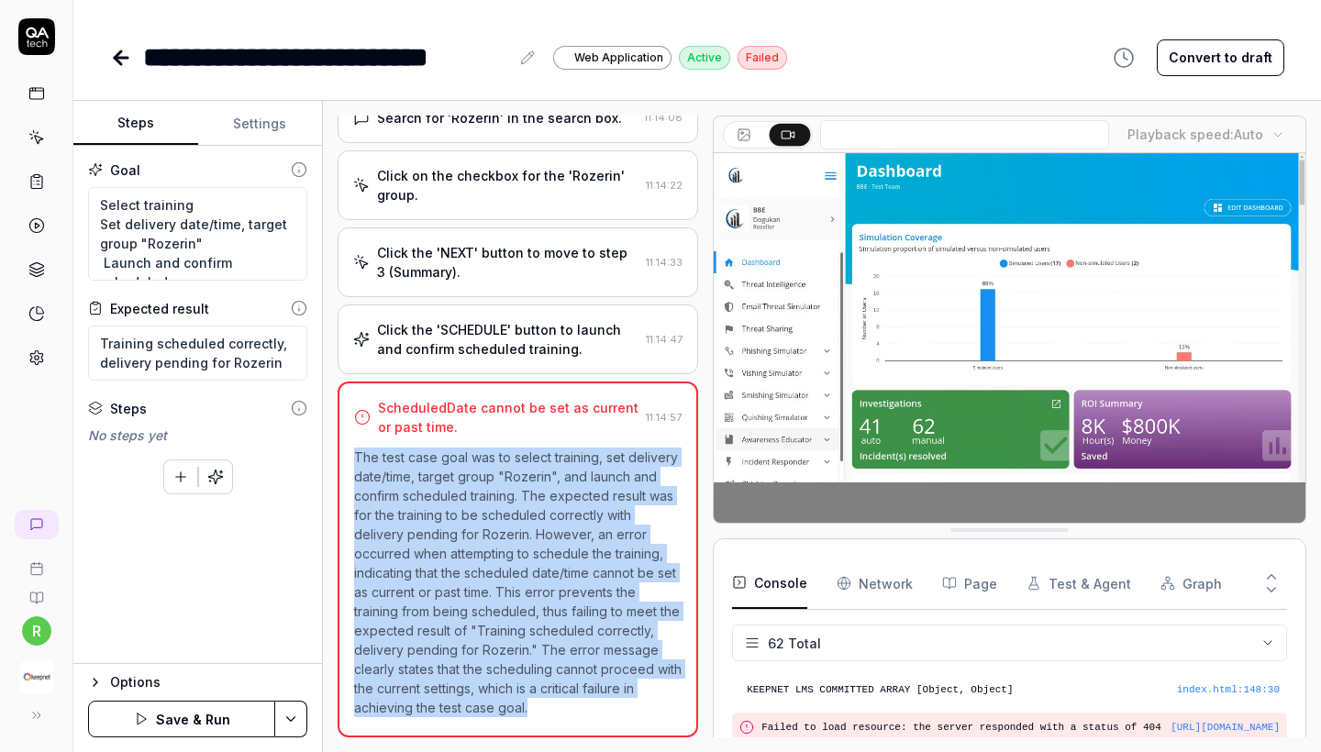
click at [178, 718] on button "Save & Run" at bounding box center [181, 719] width 187 height 37
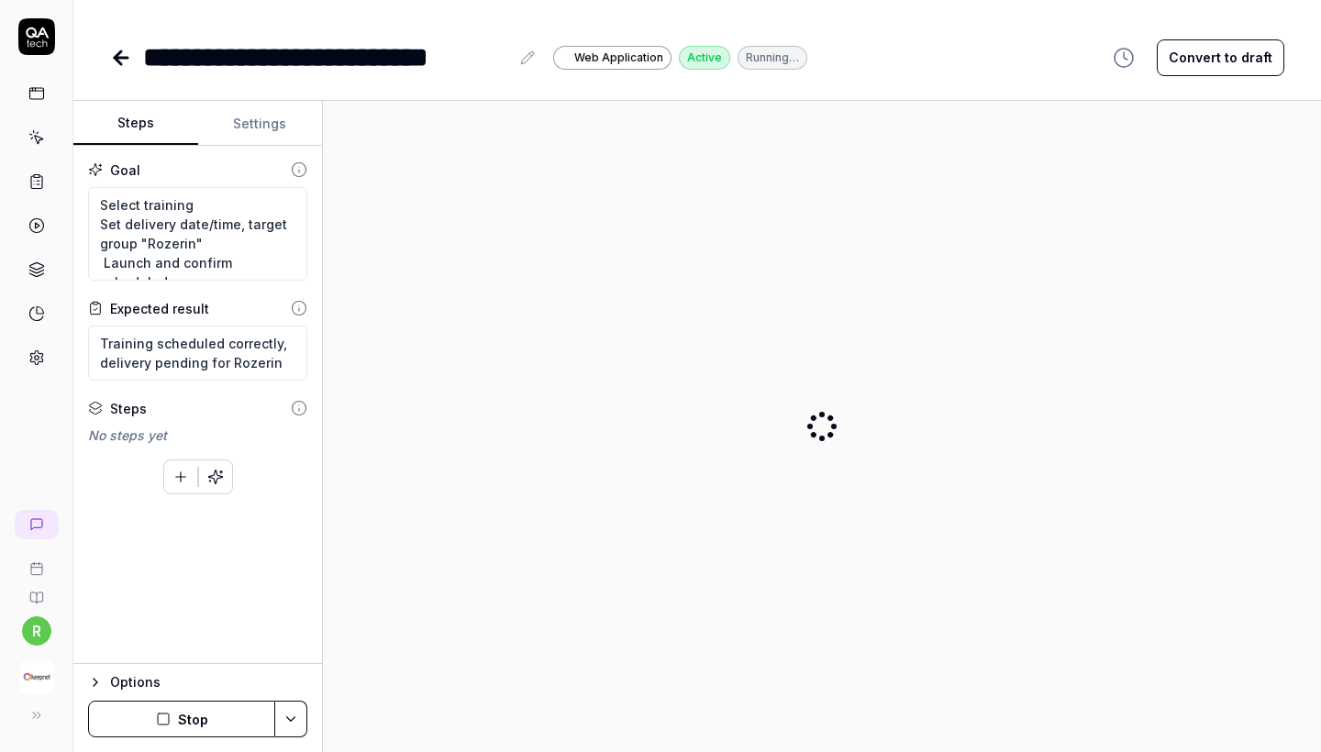
type textarea "*"
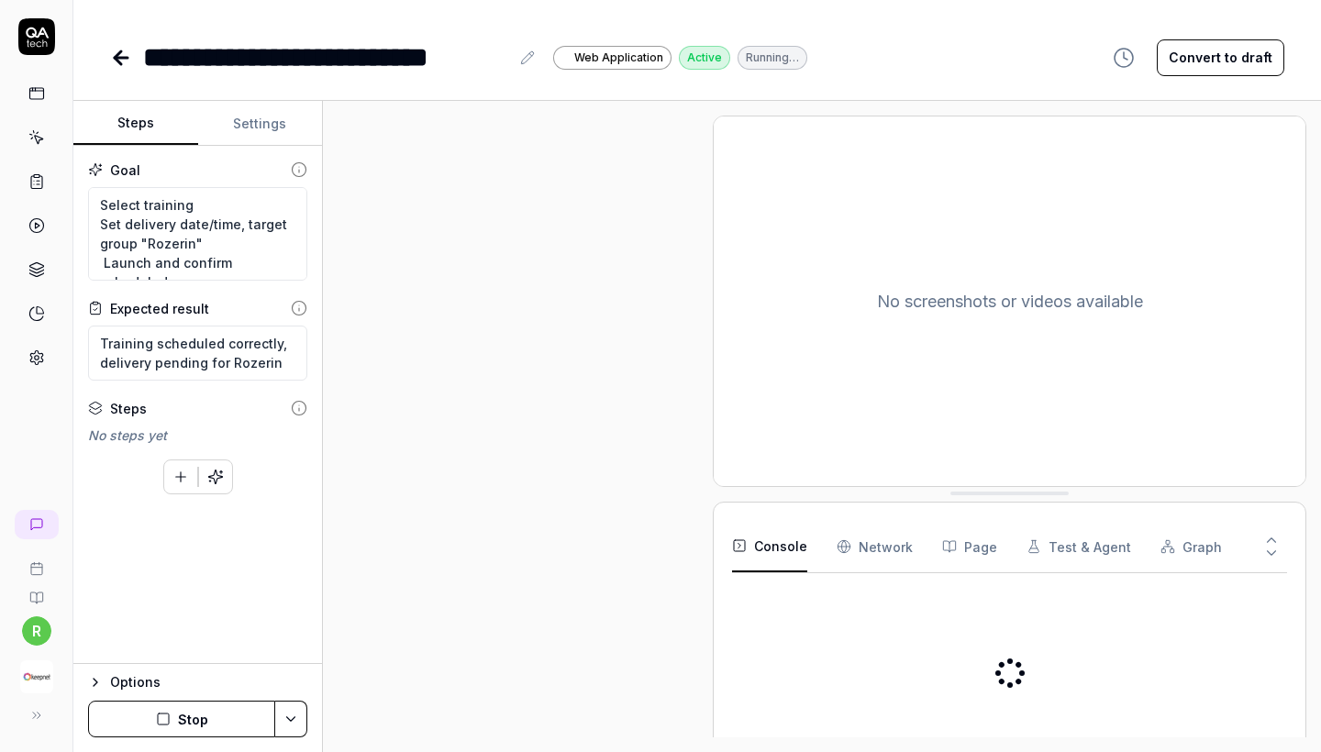
click at [114, 55] on icon at bounding box center [121, 58] width 22 height 22
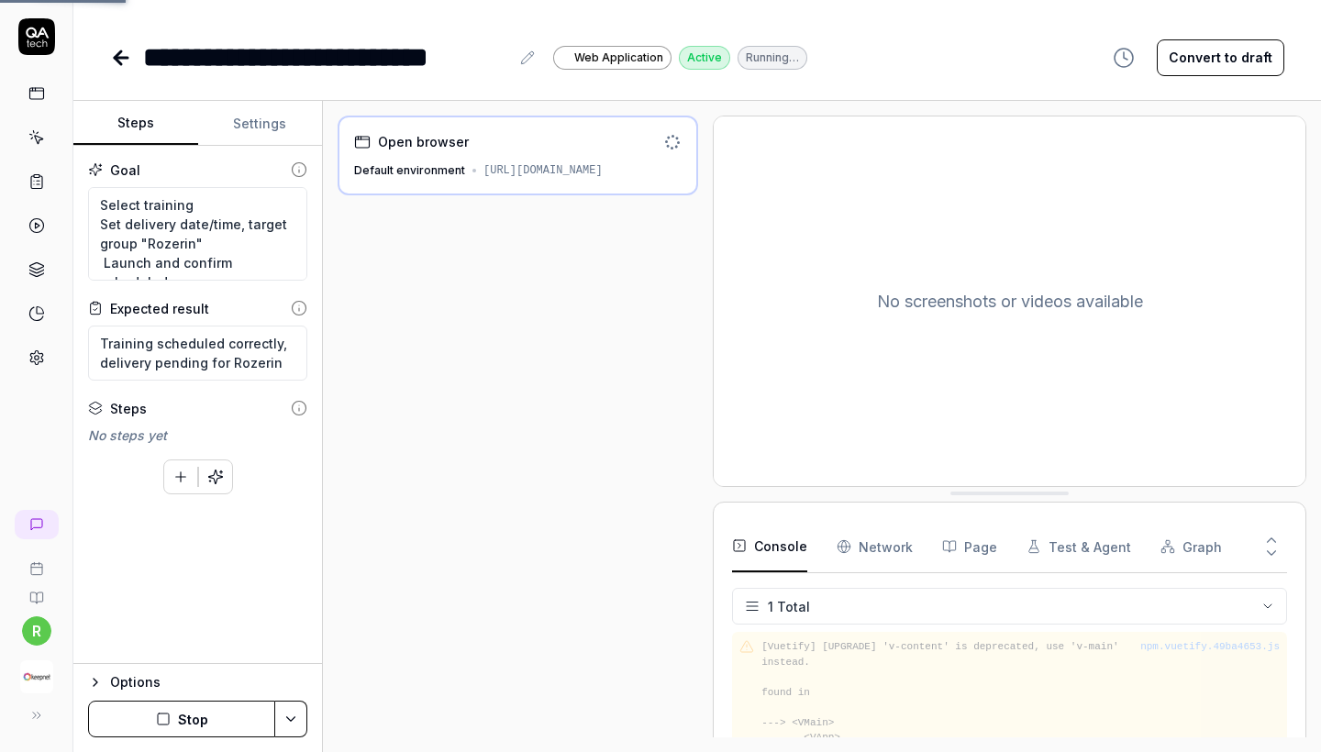
scroll to position [34, 0]
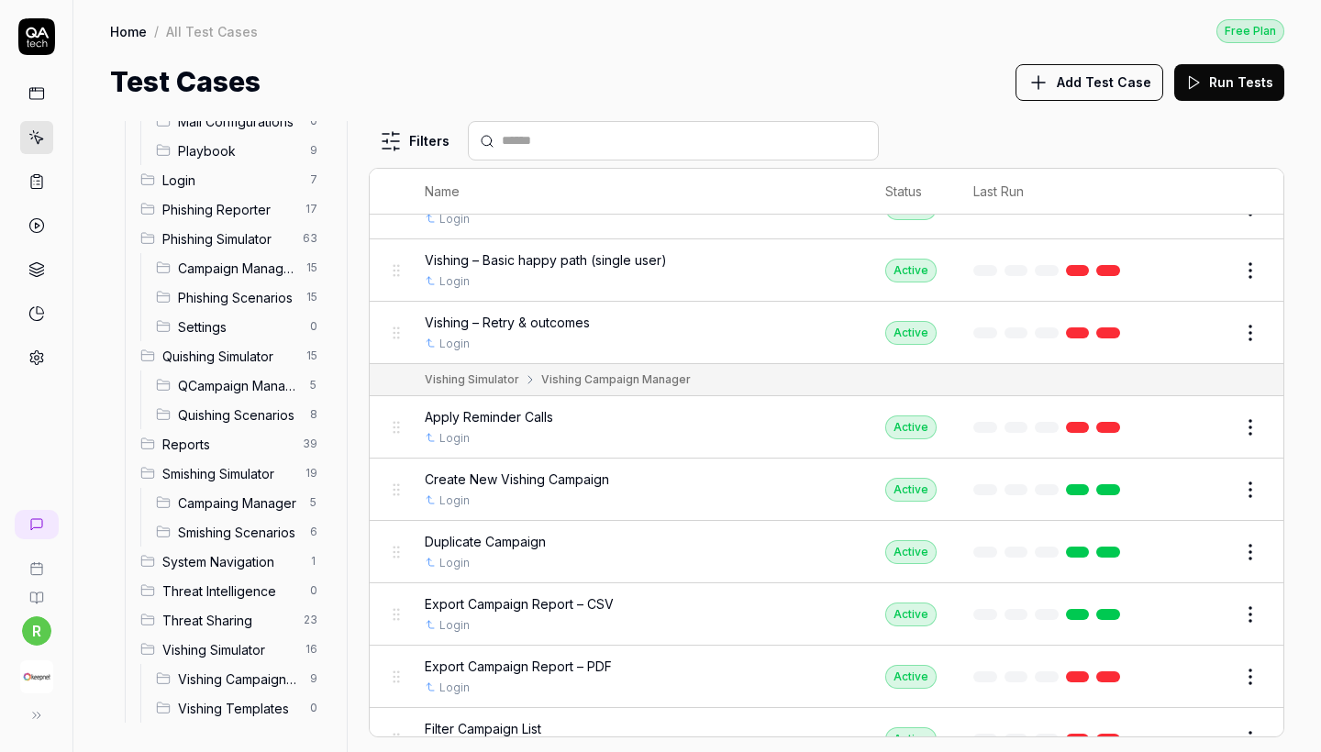
scroll to position [551, 0]
click at [250, 657] on span "Vishing Simulator" at bounding box center [228, 649] width 132 height 19
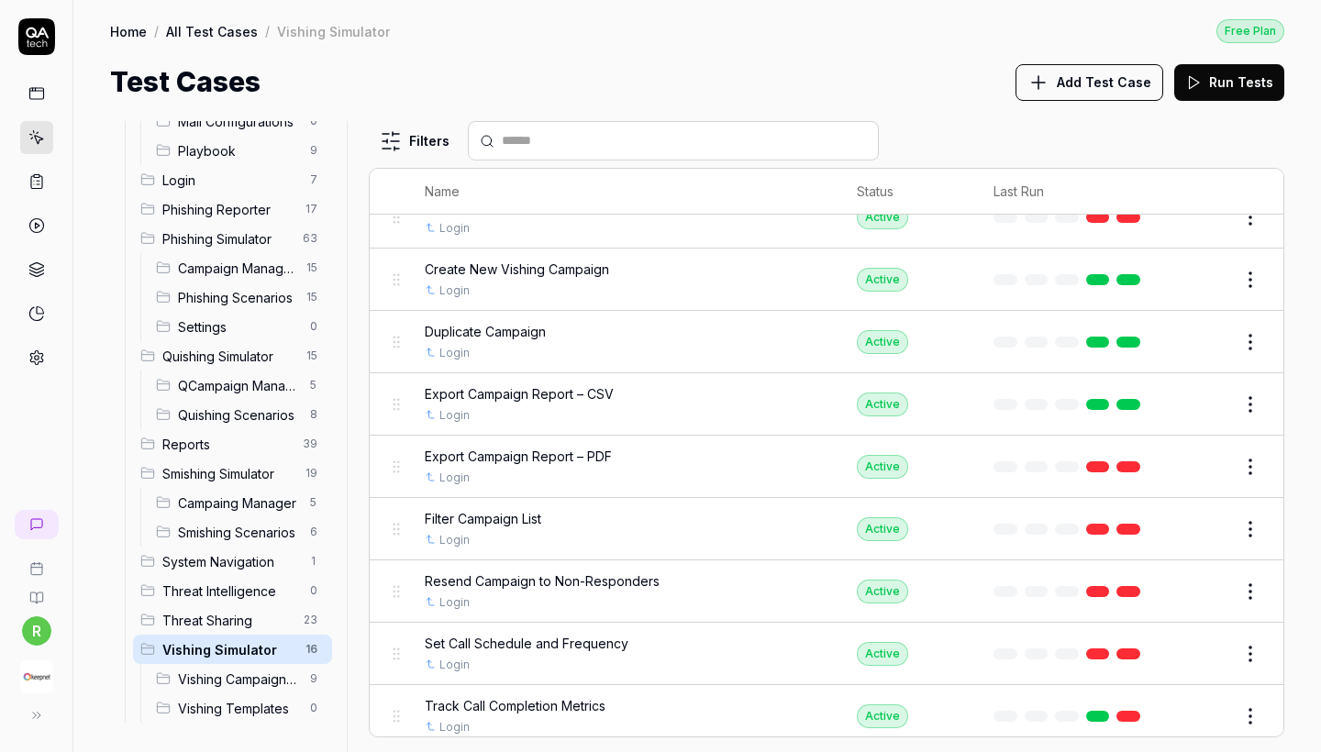
click at [252, 675] on span "Vishing Campaign Manager" at bounding box center [238, 679] width 121 height 19
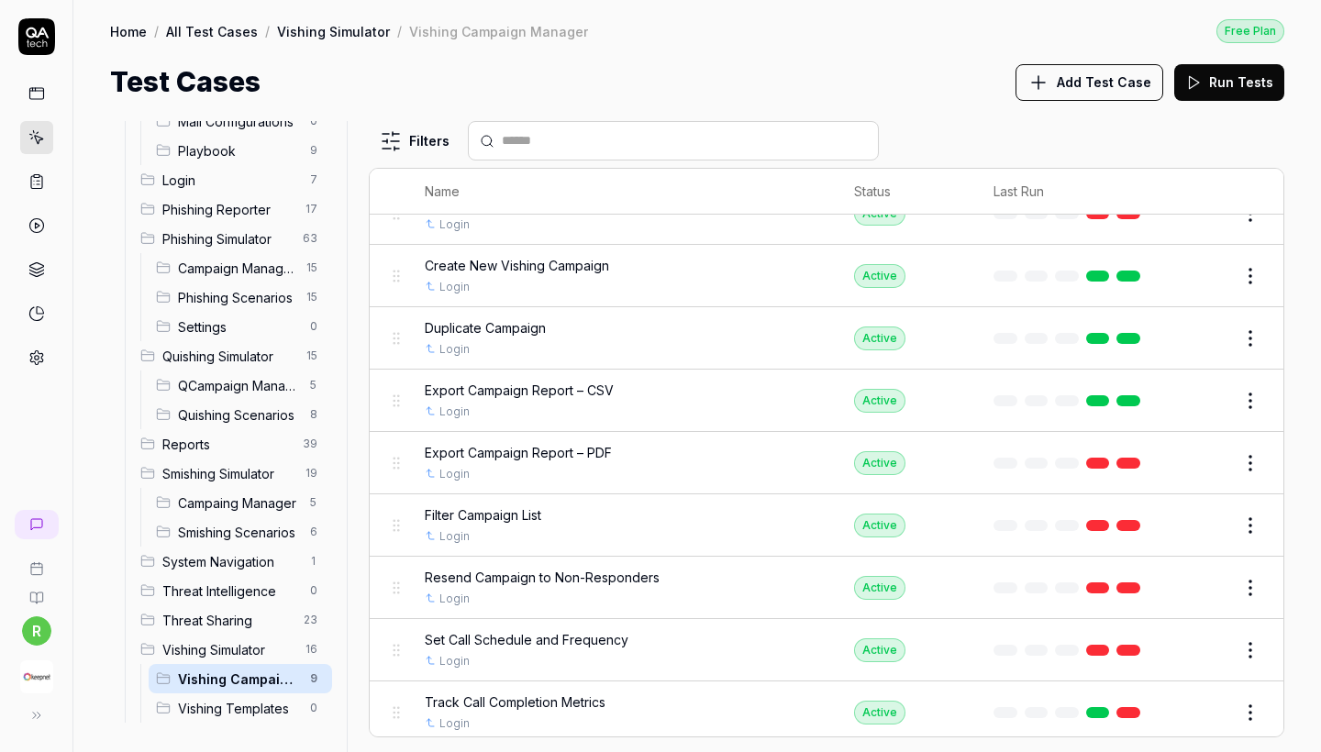
click at [251, 626] on span "Threat Sharing" at bounding box center [227, 620] width 130 height 19
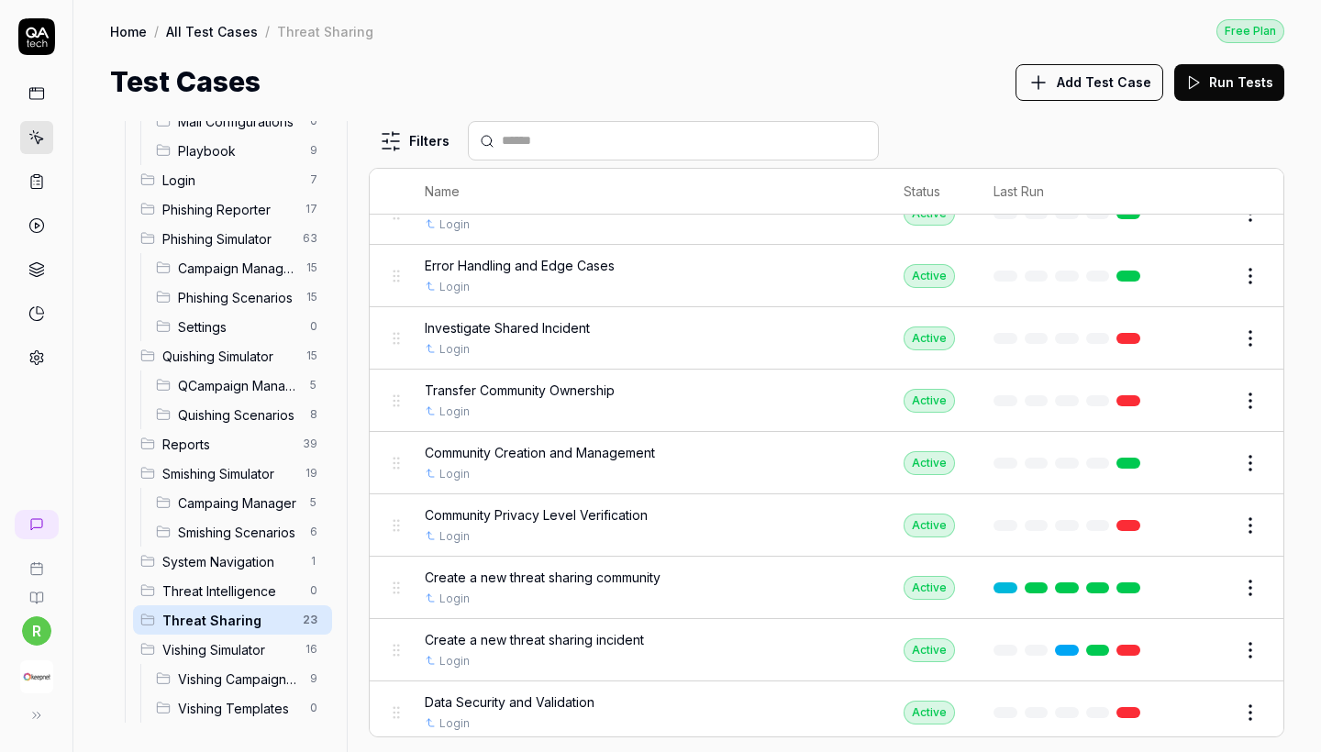
click at [185, 594] on span "Threat Intelligence" at bounding box center [230, 591] width 137 height 19
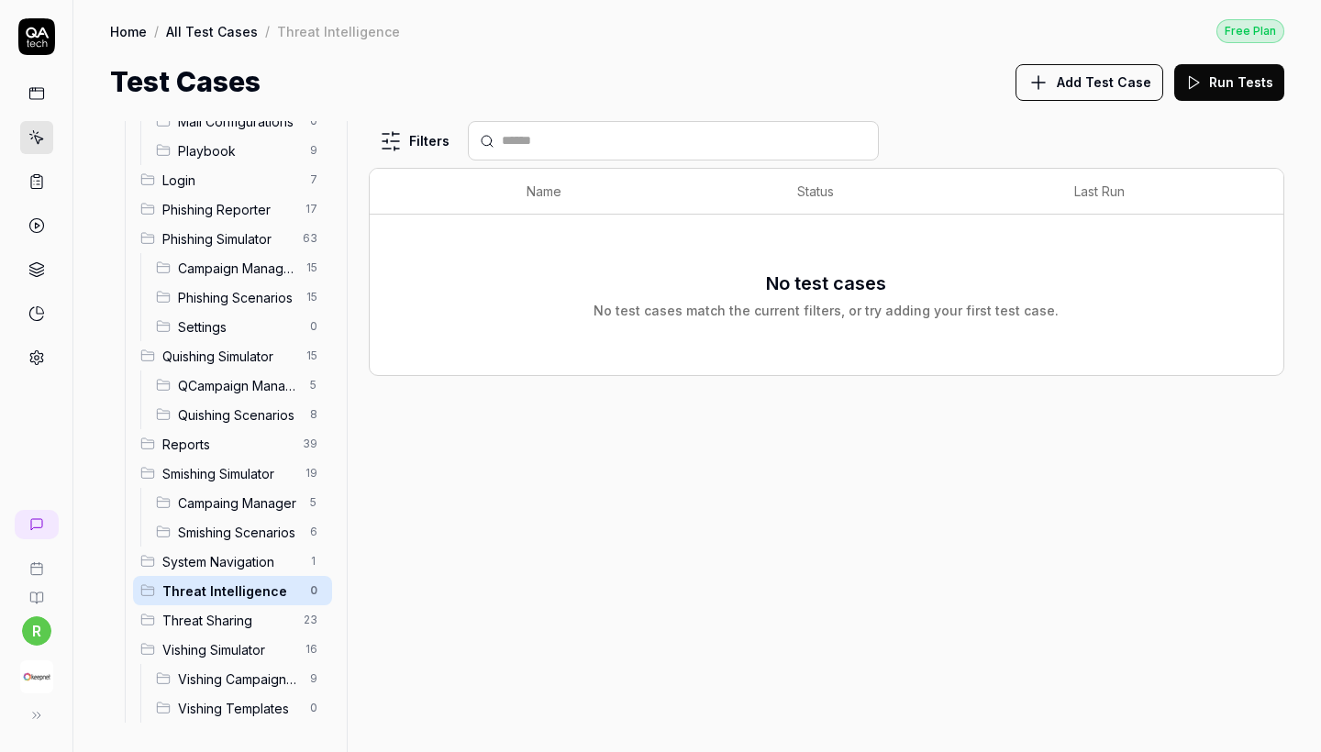
click at [256, 562] on span "System Navigation" at bounding box center [230, 561] width 137 height 19
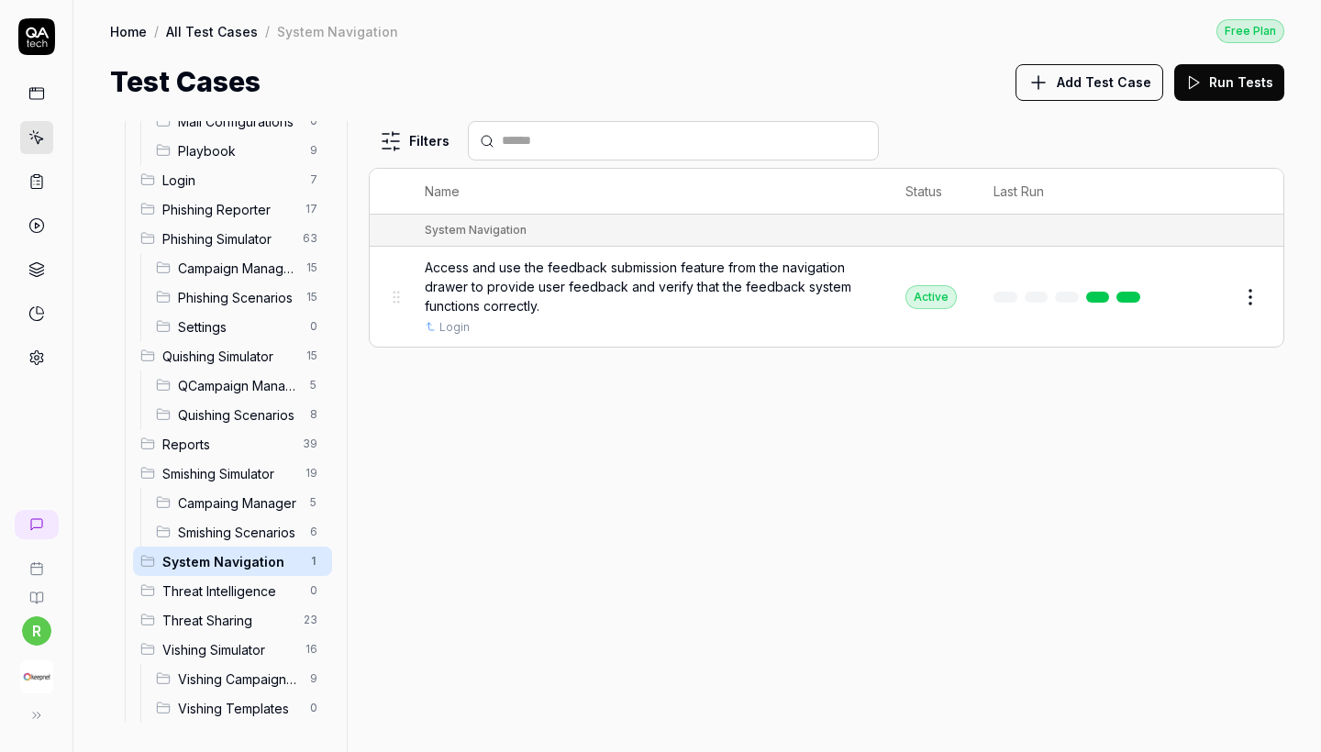
click at [238, 531] on span "Smishing Scenarios" at bounding box center [238, 532] width 121 height 19
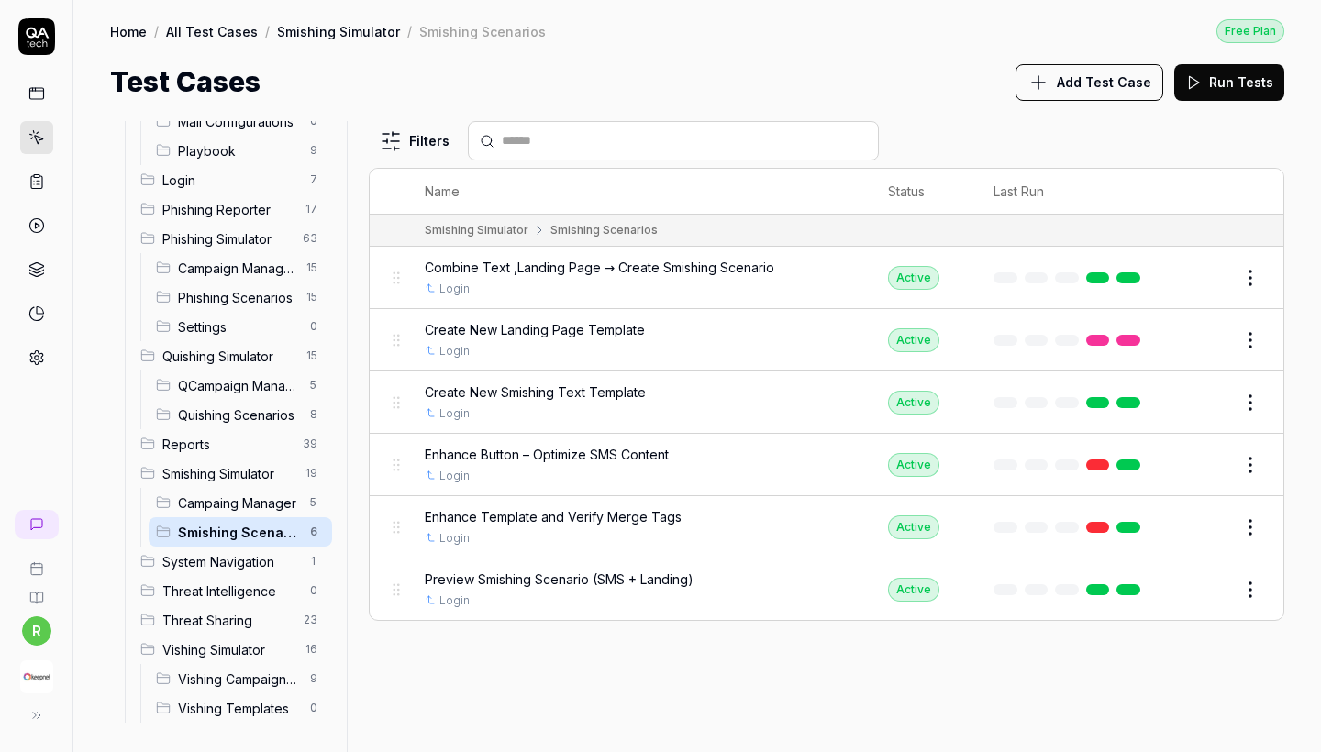
click at [237, 501] on span "Campaing Manager" at bounding box center [238, 503] width 121 height 19
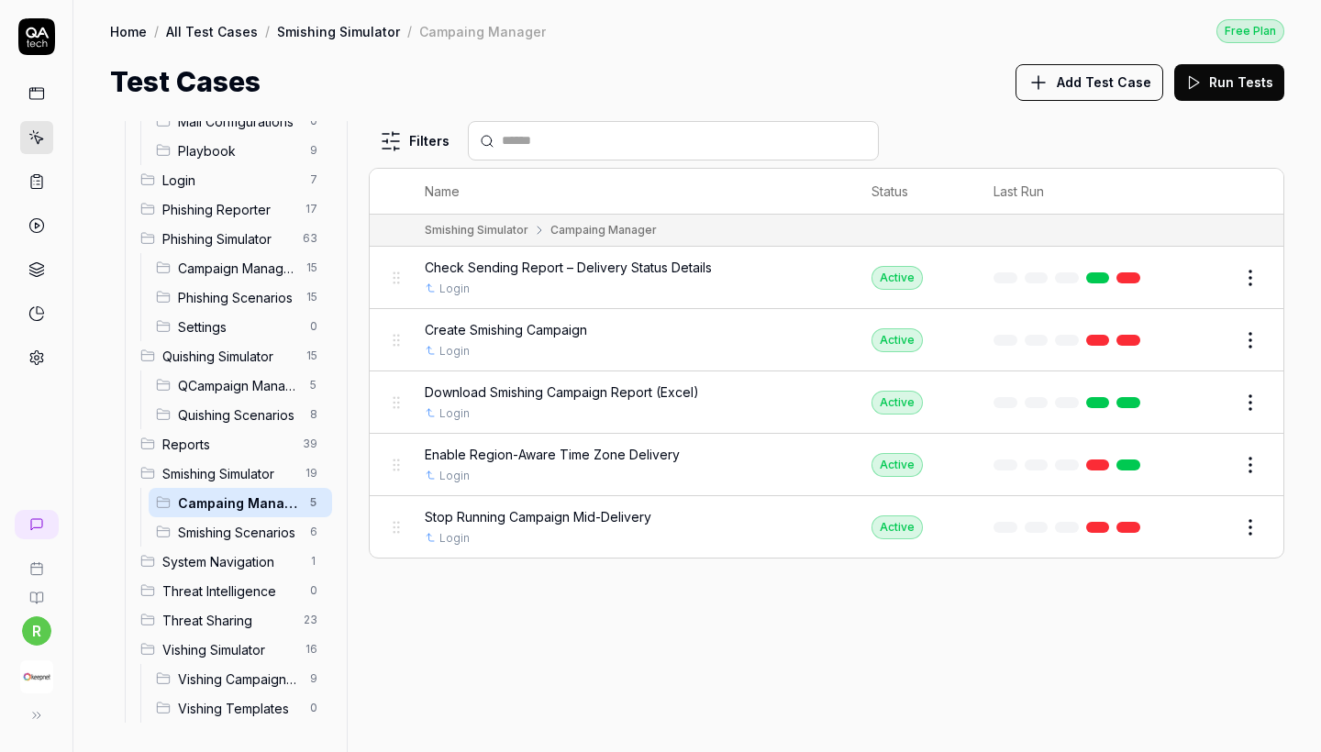
click at [248, 540] on span "Smishing Scenarios" at bounding box center [238, 532] width 121 height 19
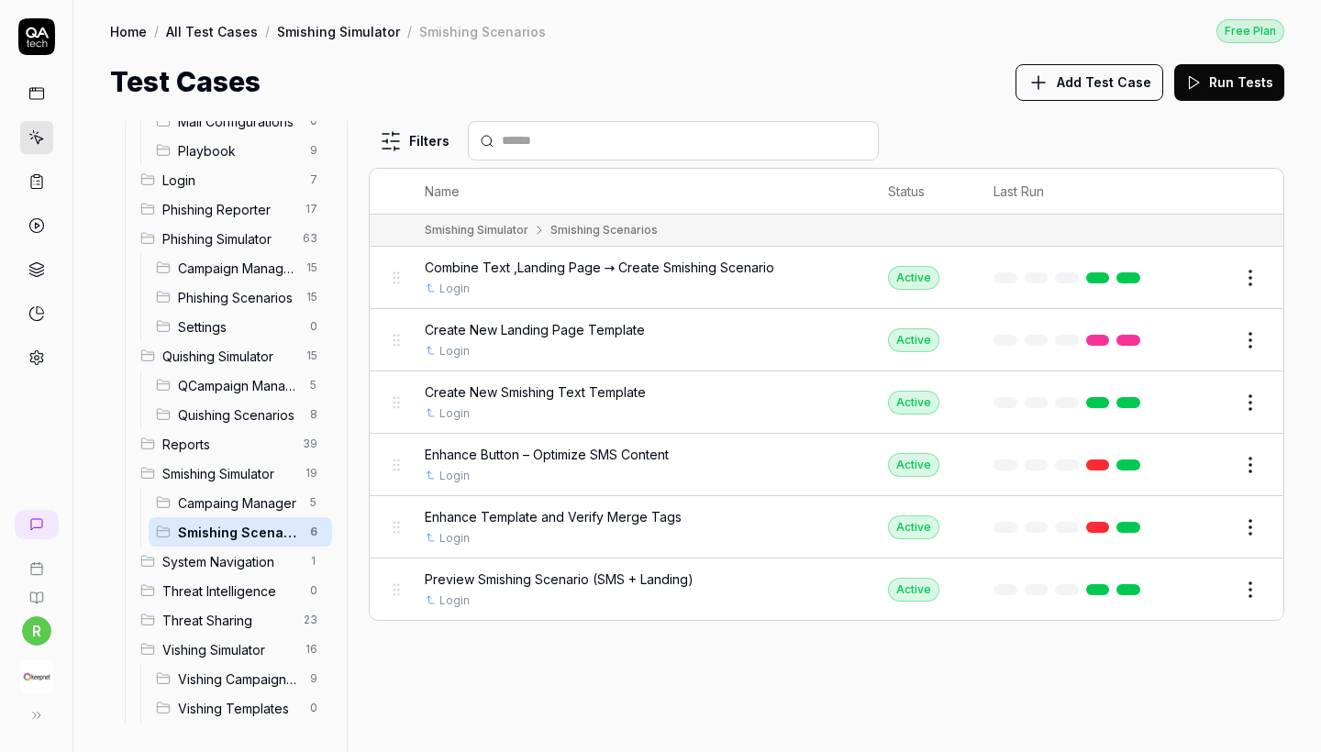
click at [254, 393] on span "QCampaign Manager" at bounding box center [238, 385] width 121 height 19
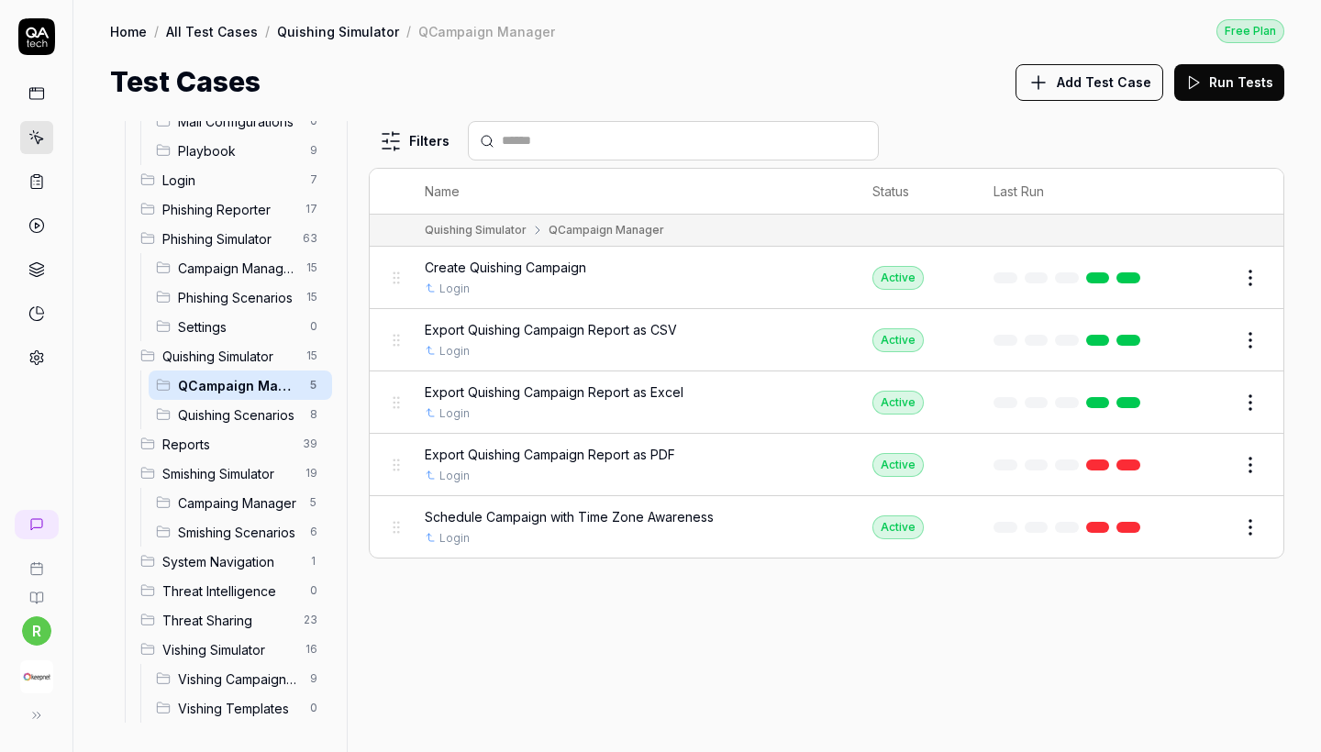
click at [268, 413] on span "Quishing Scenarios" at bounding box center [238, 415] width 121 height 19
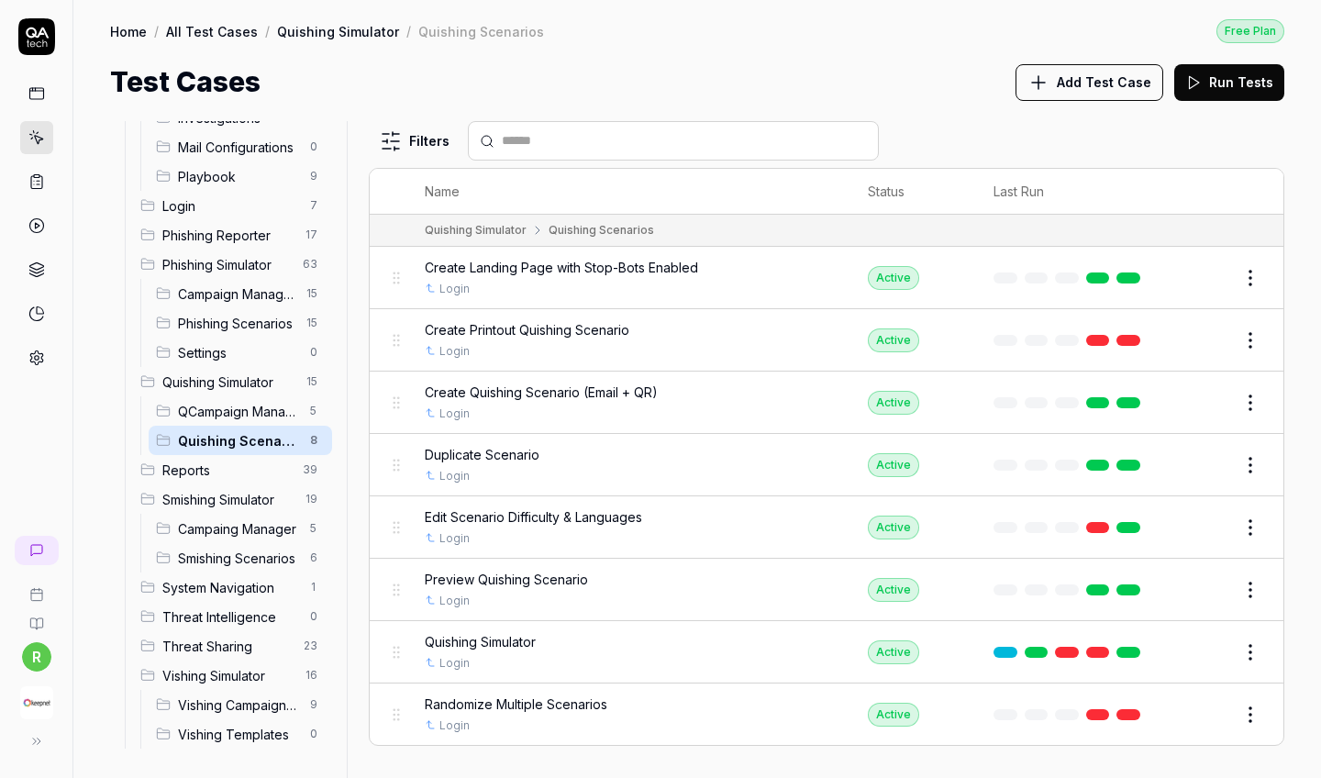
scroll to position [525, 0]
